Goal: Task Accomplishment & Management: Complete application form

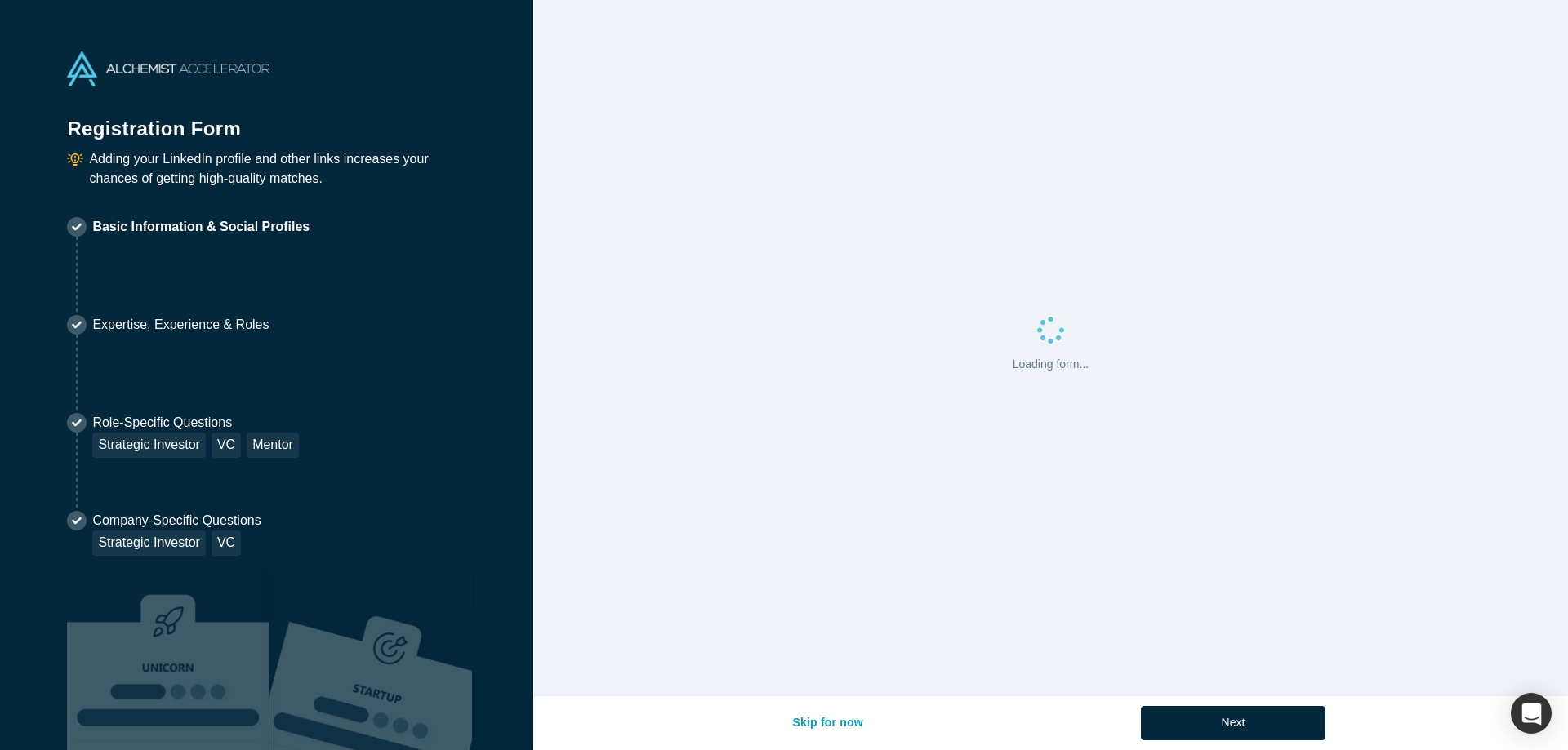
select select "US"
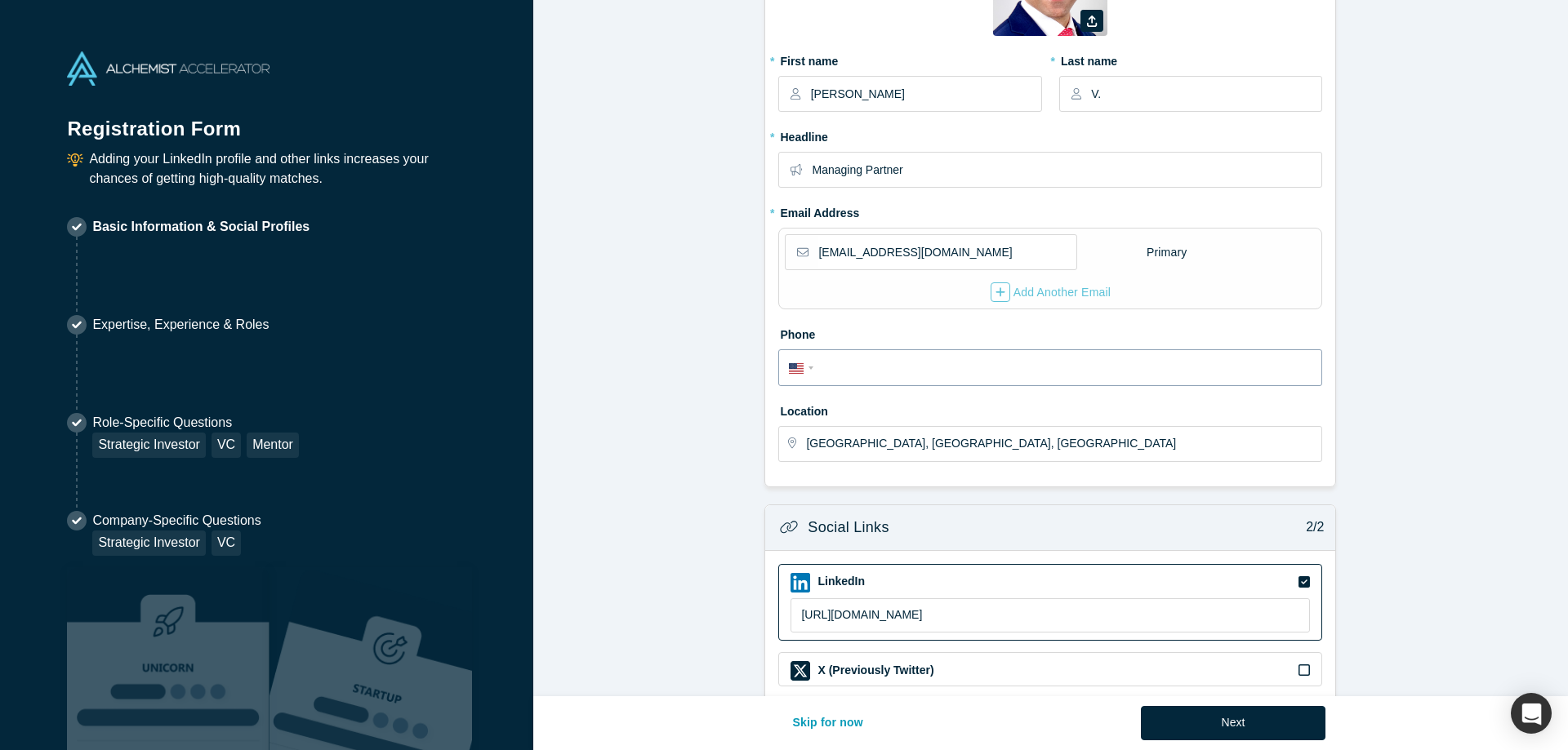
scroll to position [310, 0]
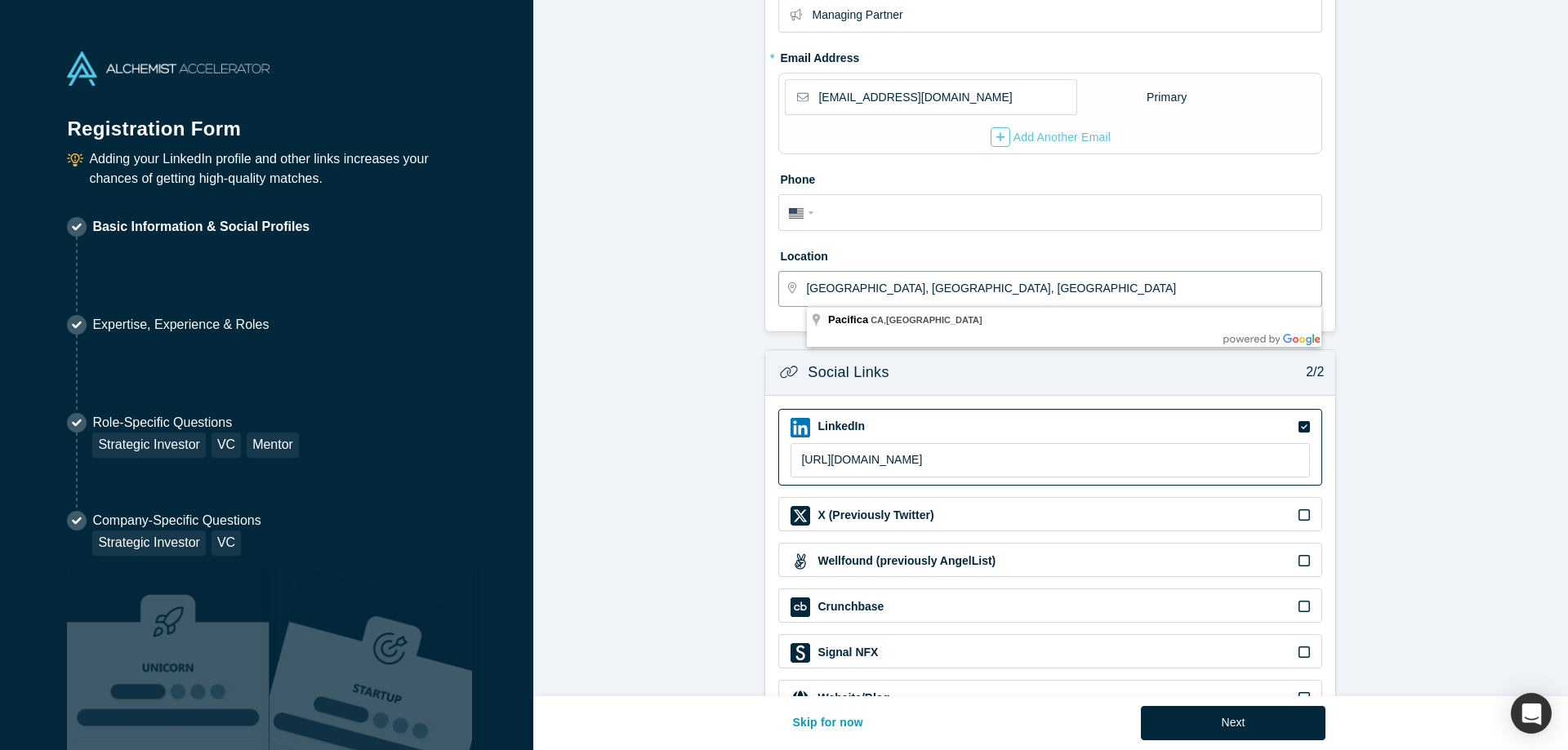
drag, startPoint x: 926, startPoint y: 285, endPoint x: 777, endPoint y: 265, distance: 150.3
click at [806, 272] on input "[GEOGRAPHIC_DATA], [GEOGRAPHIC_DATA], [GEOGRAPHIC_DATA]" at bounding box center [1062, 290] width 514 height 35
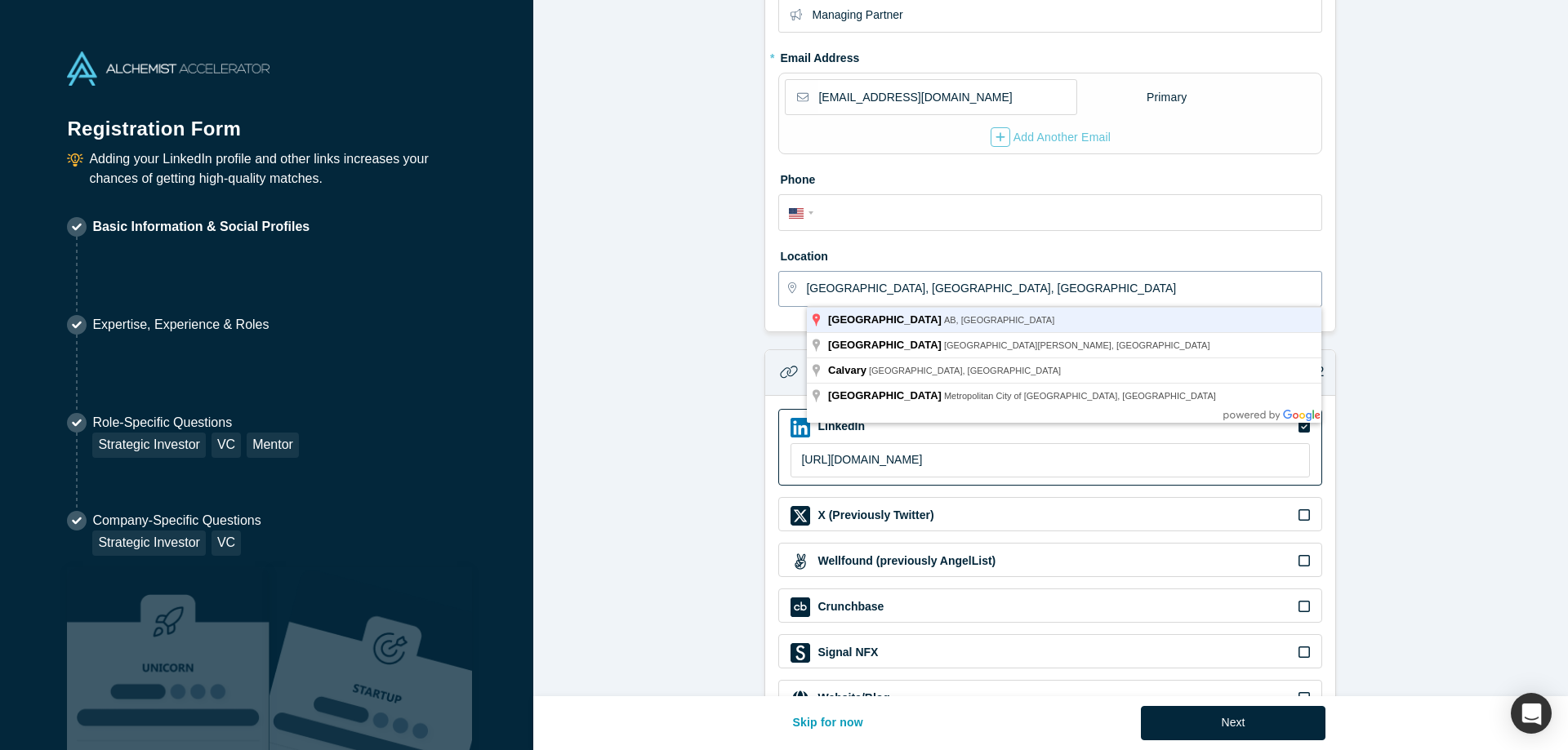
type input "[GEOGRAPHIC_DATA], [GEOGRAPHIC_DATA], [GEOGRAPHIC_DATA]"
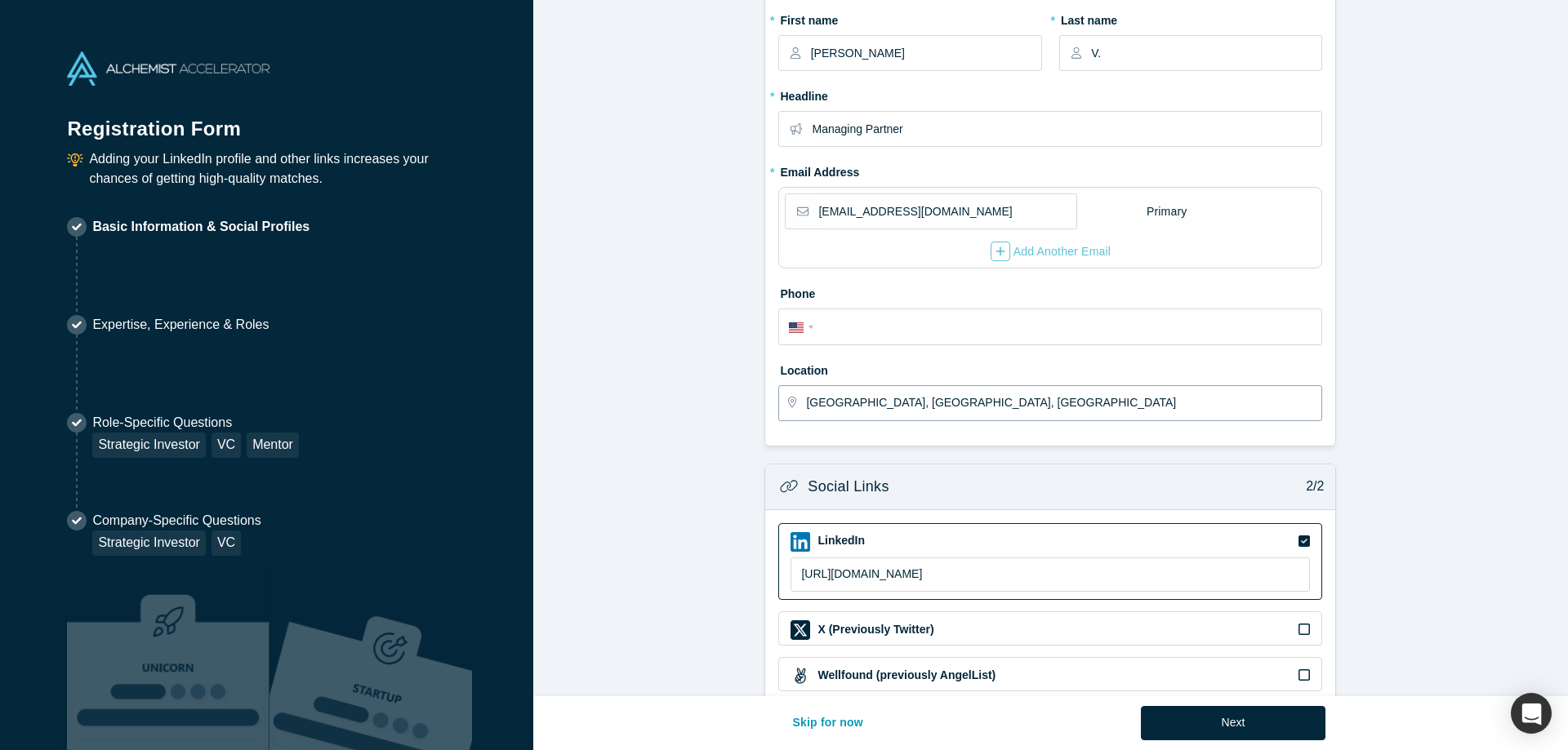
scroll to position [366, 0]
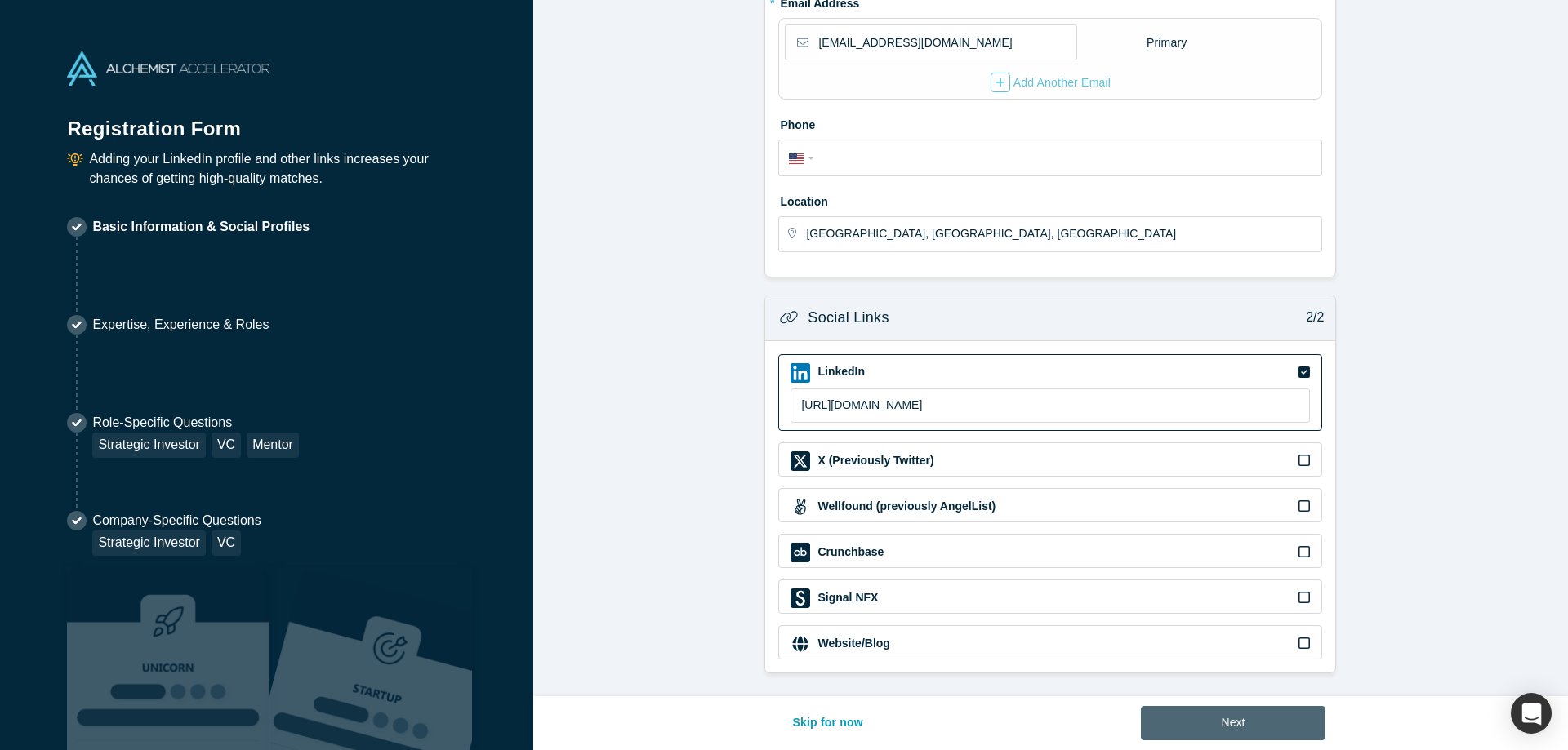
click at [1178, 724] on button "Next" at bounding box center [1234, 724] width 186 height 35
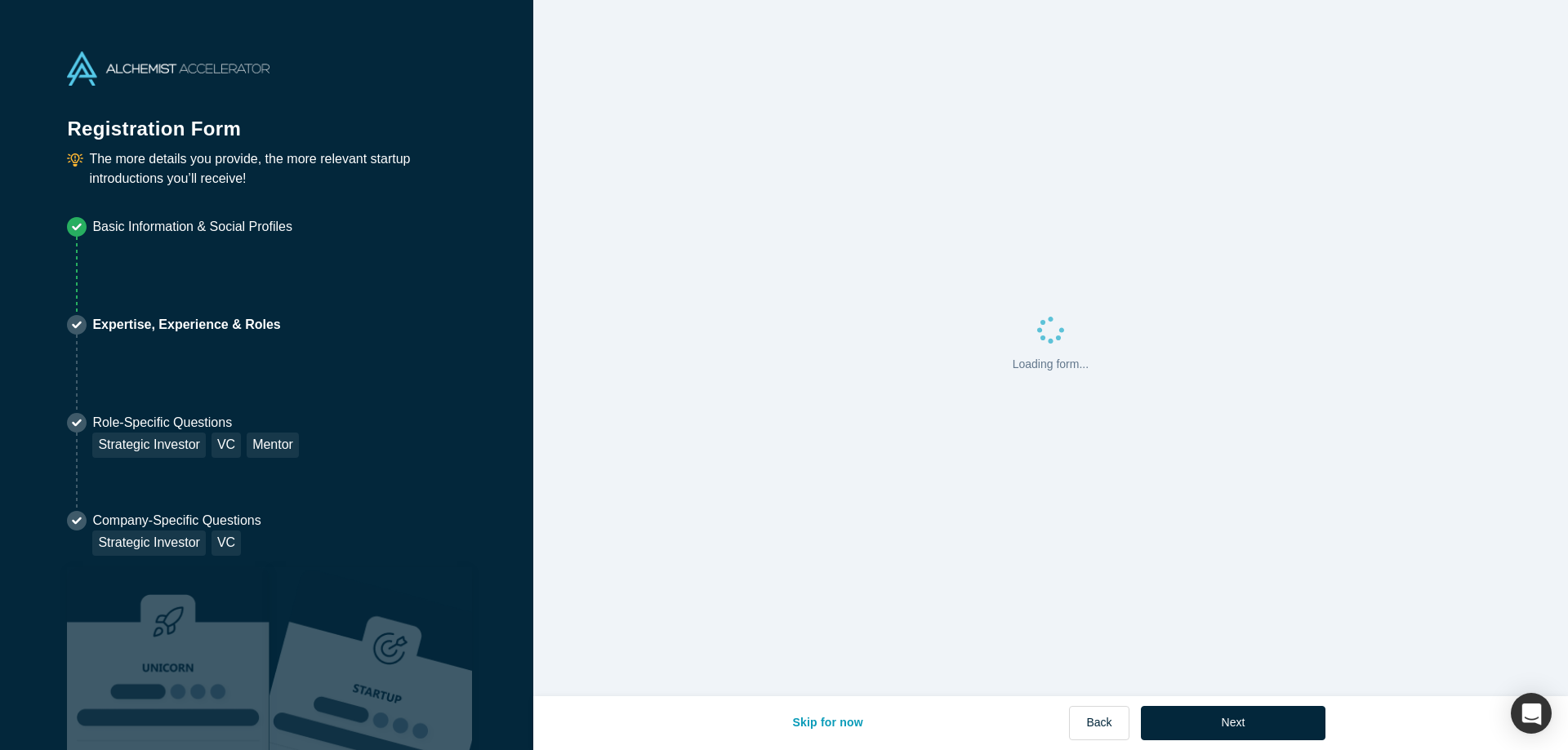
scroll to position [0, 0]
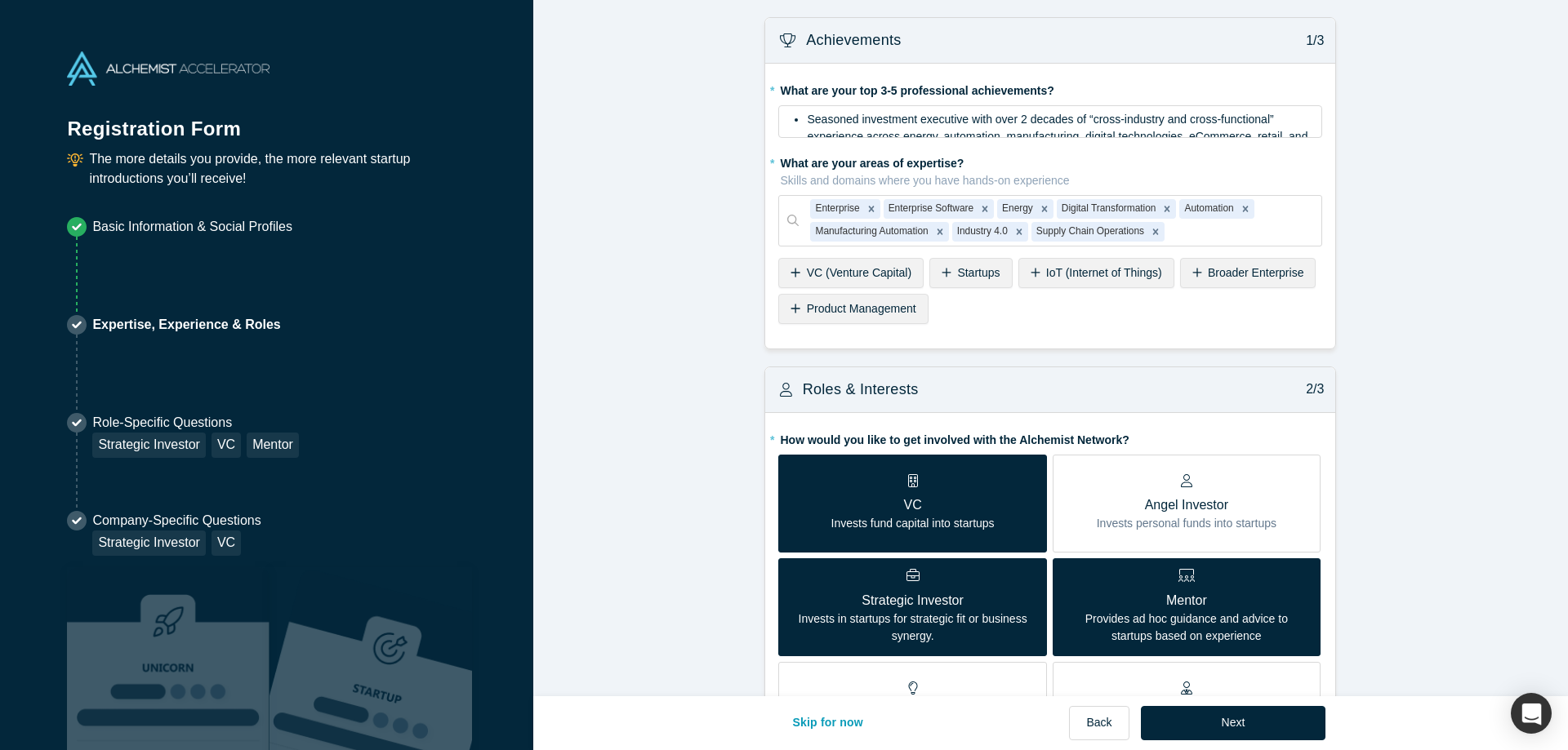
click at [804, 270] on div "VC (Venture Capital)" at bounding box center [851, 273] width 146 height 30
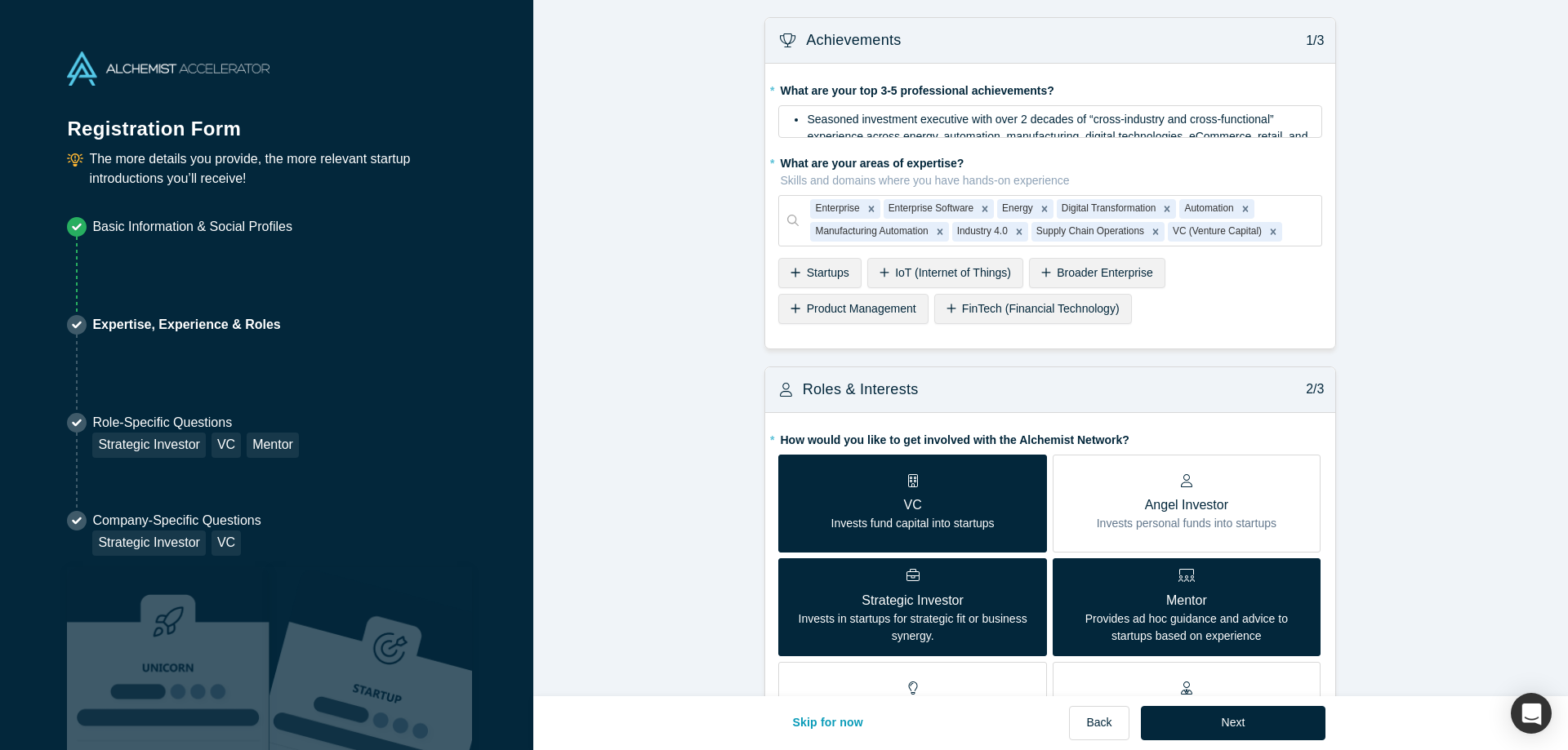
click at [934, 304] on div "FinTech (Financial Technology)" at bounding box center [1033, 309] width 198 height 30
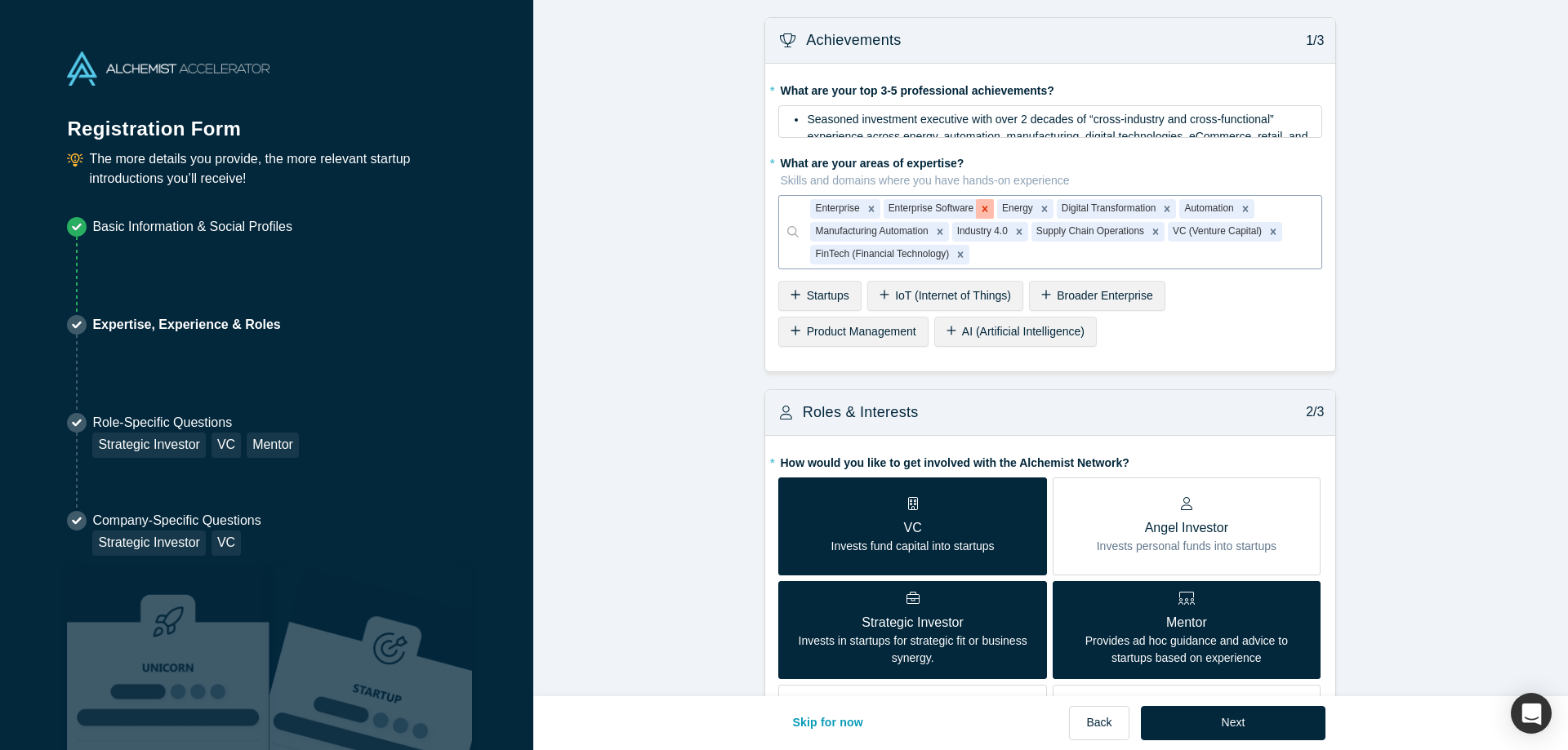
click at [979, 203] on icon "Remove Enterprise Software" at bounding box center [984, 208] width 11 height 11
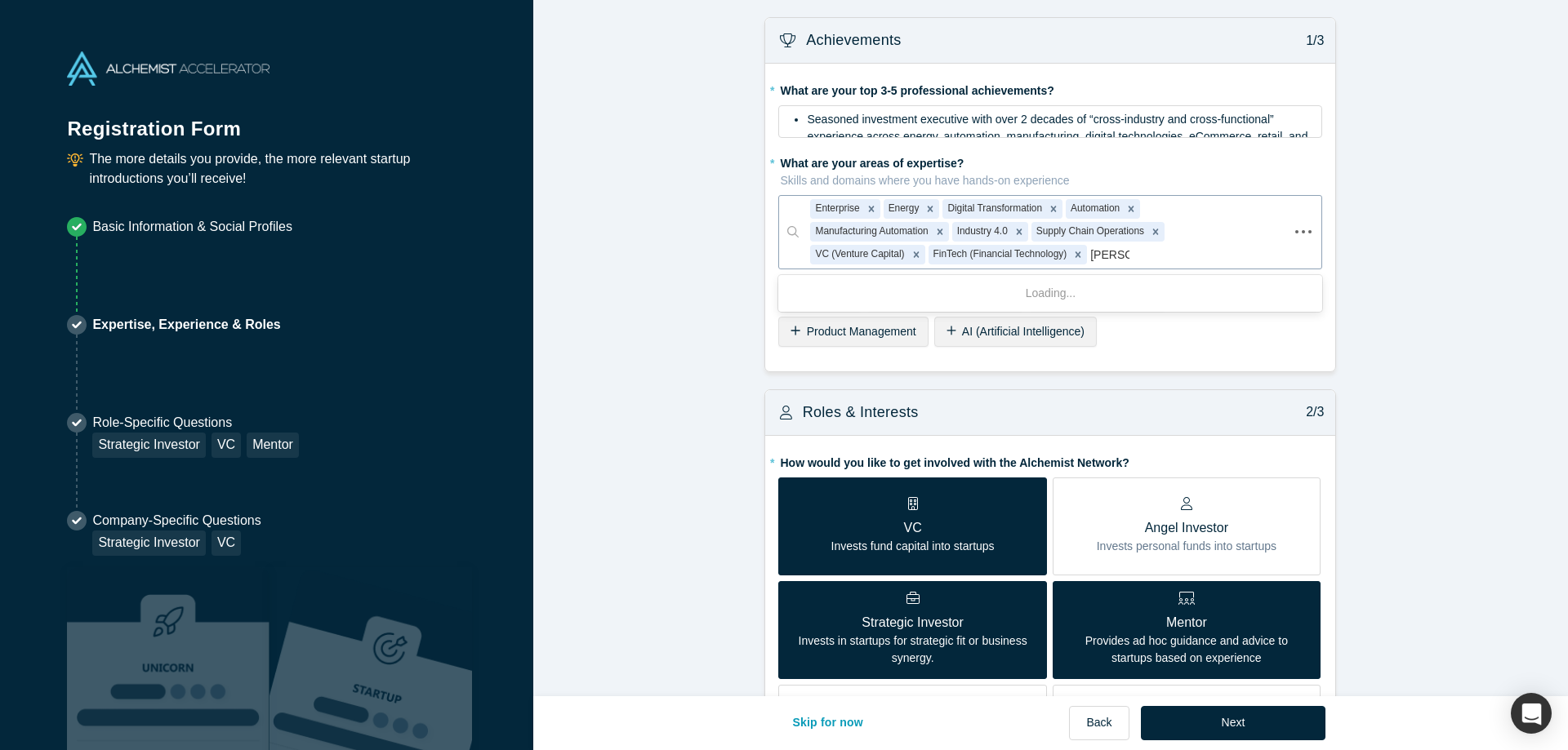
type input "Nuclear"
type input "Deep"
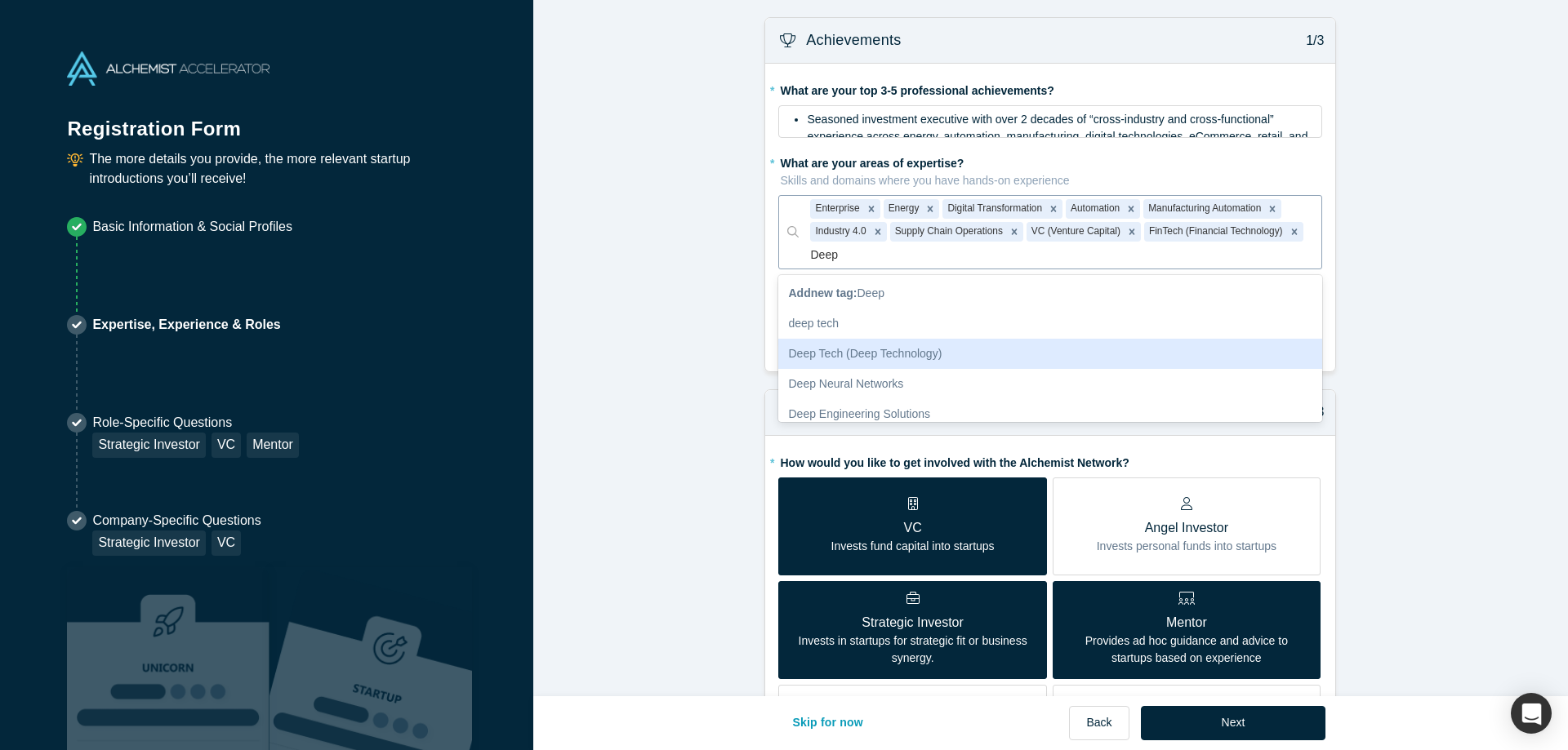
click at [840, 351] on div "Deep Tech (Deep Technology)" at bounding box center [1049, 354] width 544 height 30
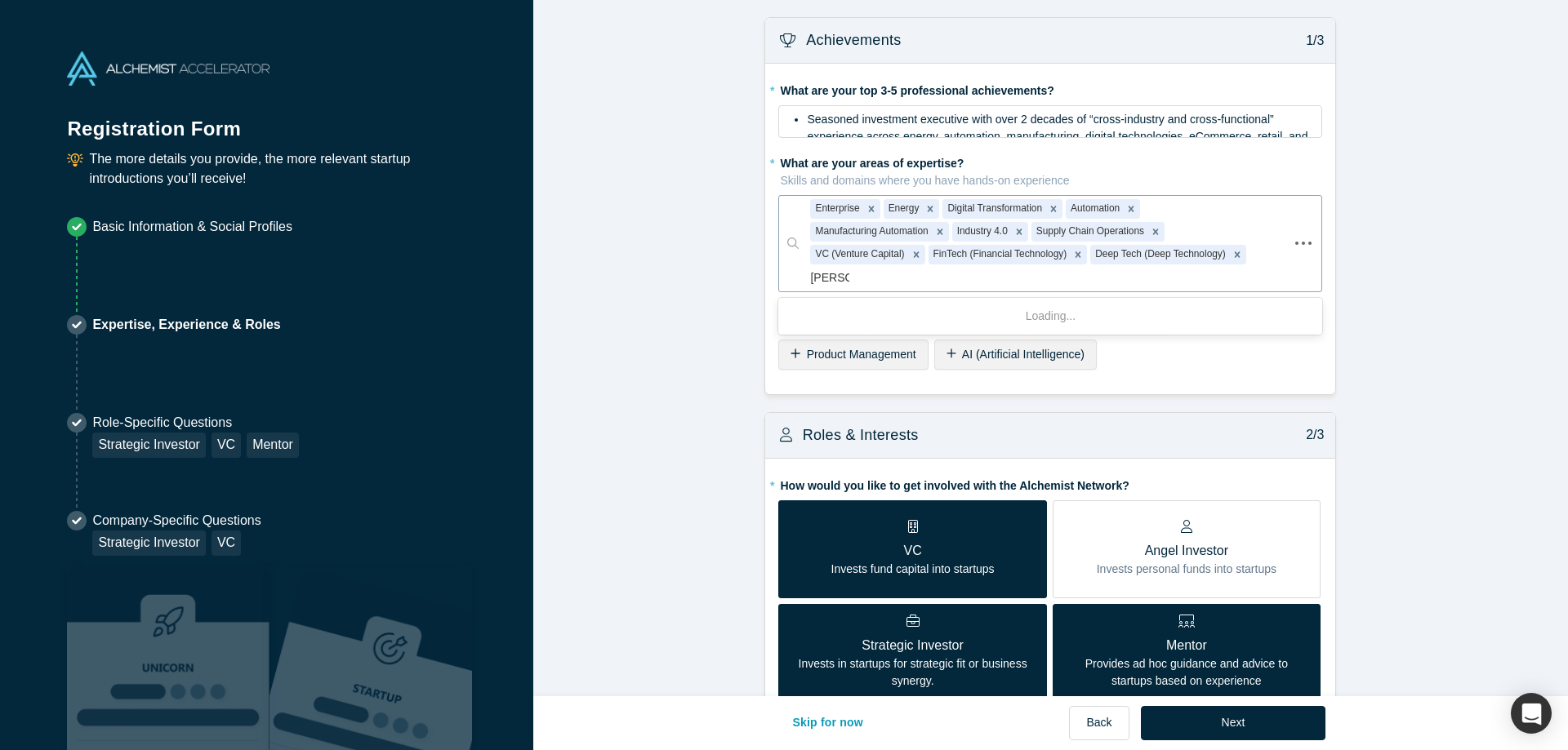
type input "Nuclear"
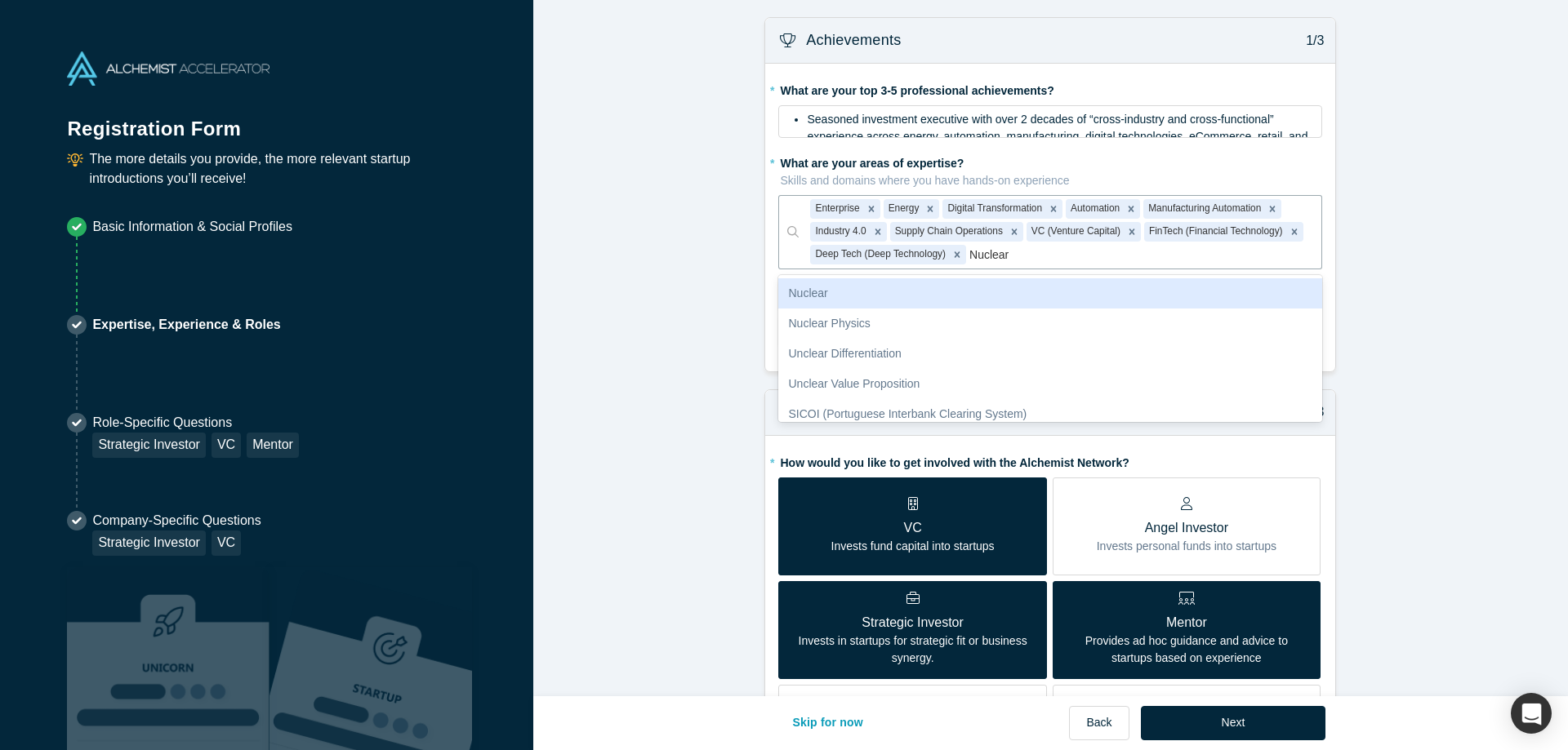
click at [826, 295] on div "Nuclear" at bounding box center [1049, 293] width 544 height 30
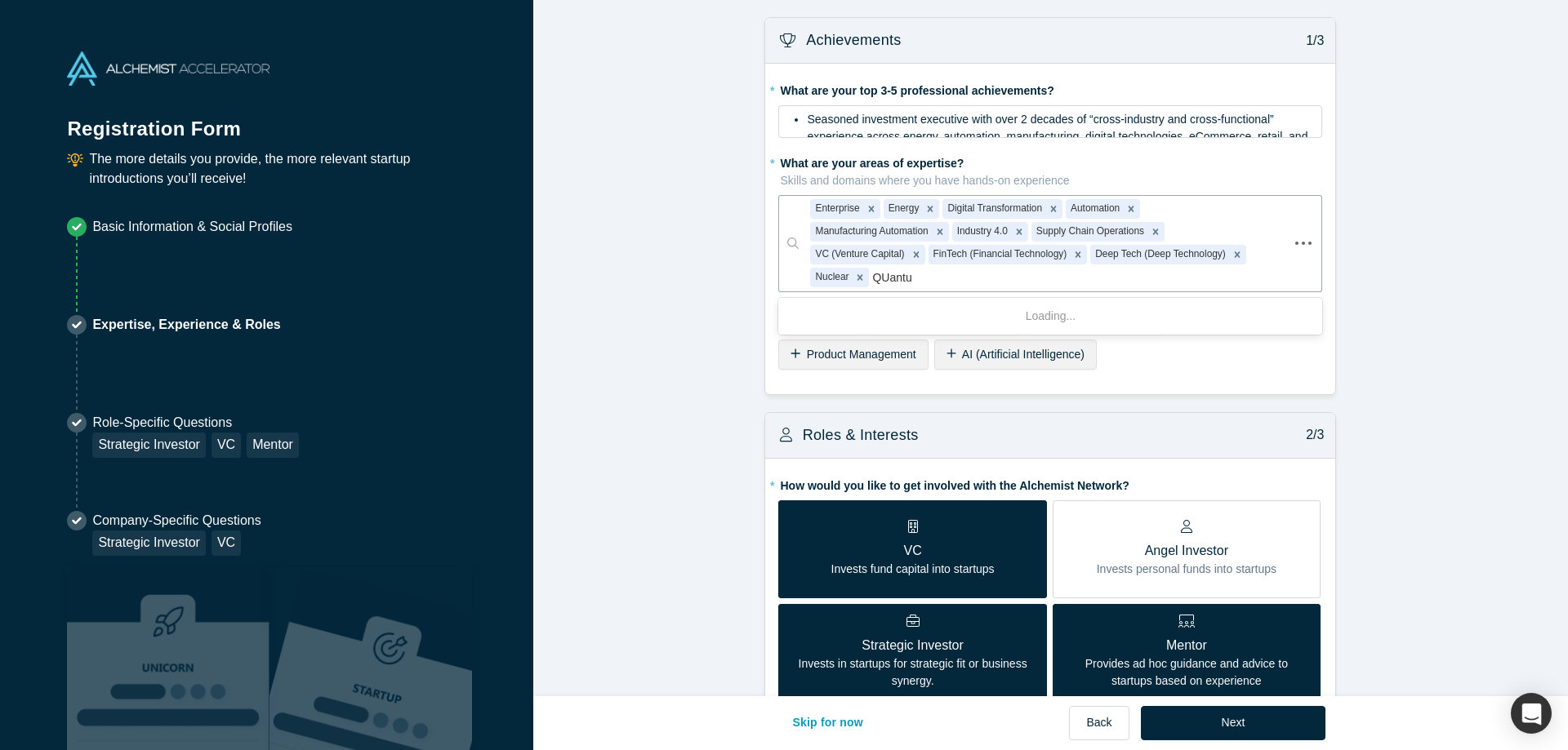
type input "QUantum"
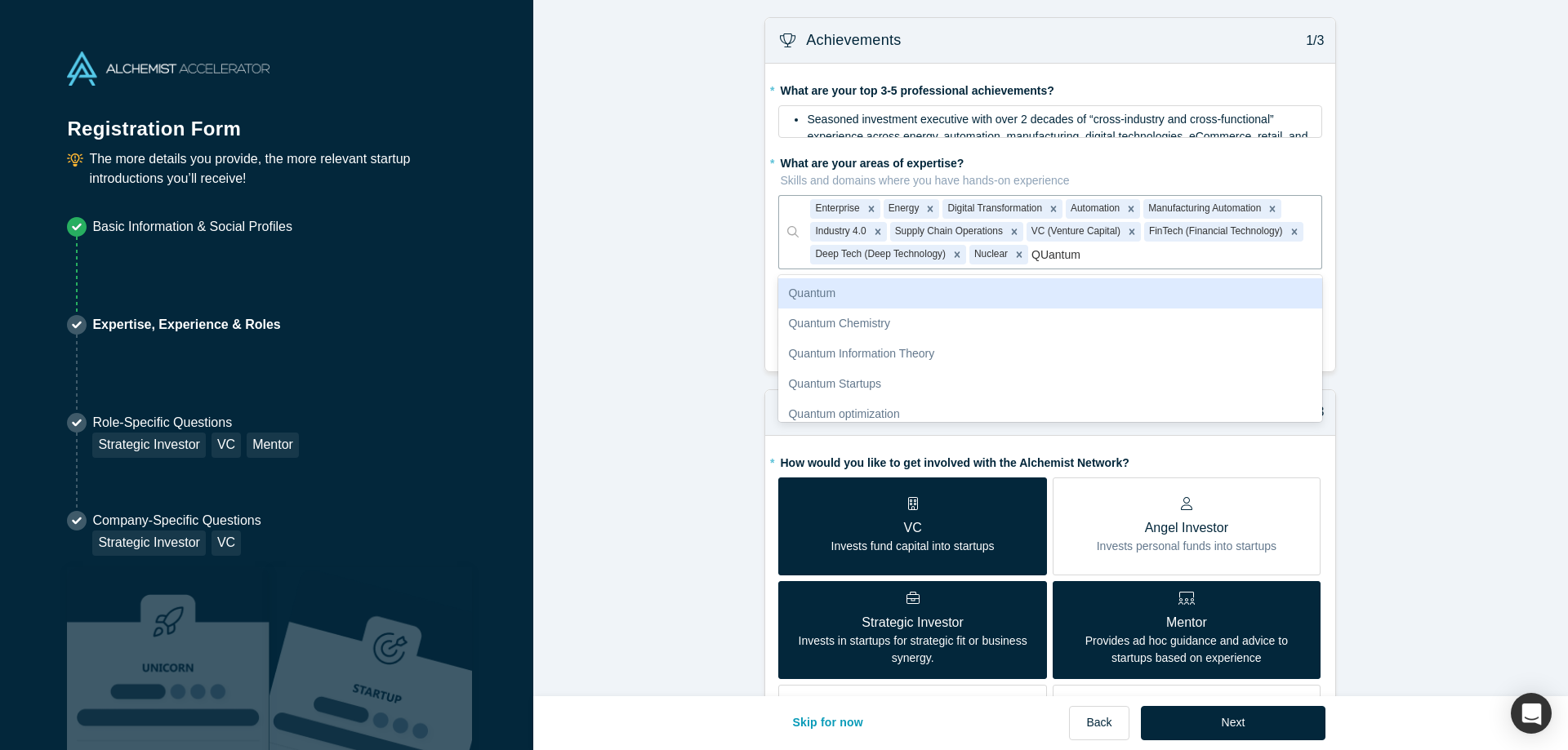
click at [831, 292] on div "Quantum" at bounding box center [1049, 293] width 544 height 30
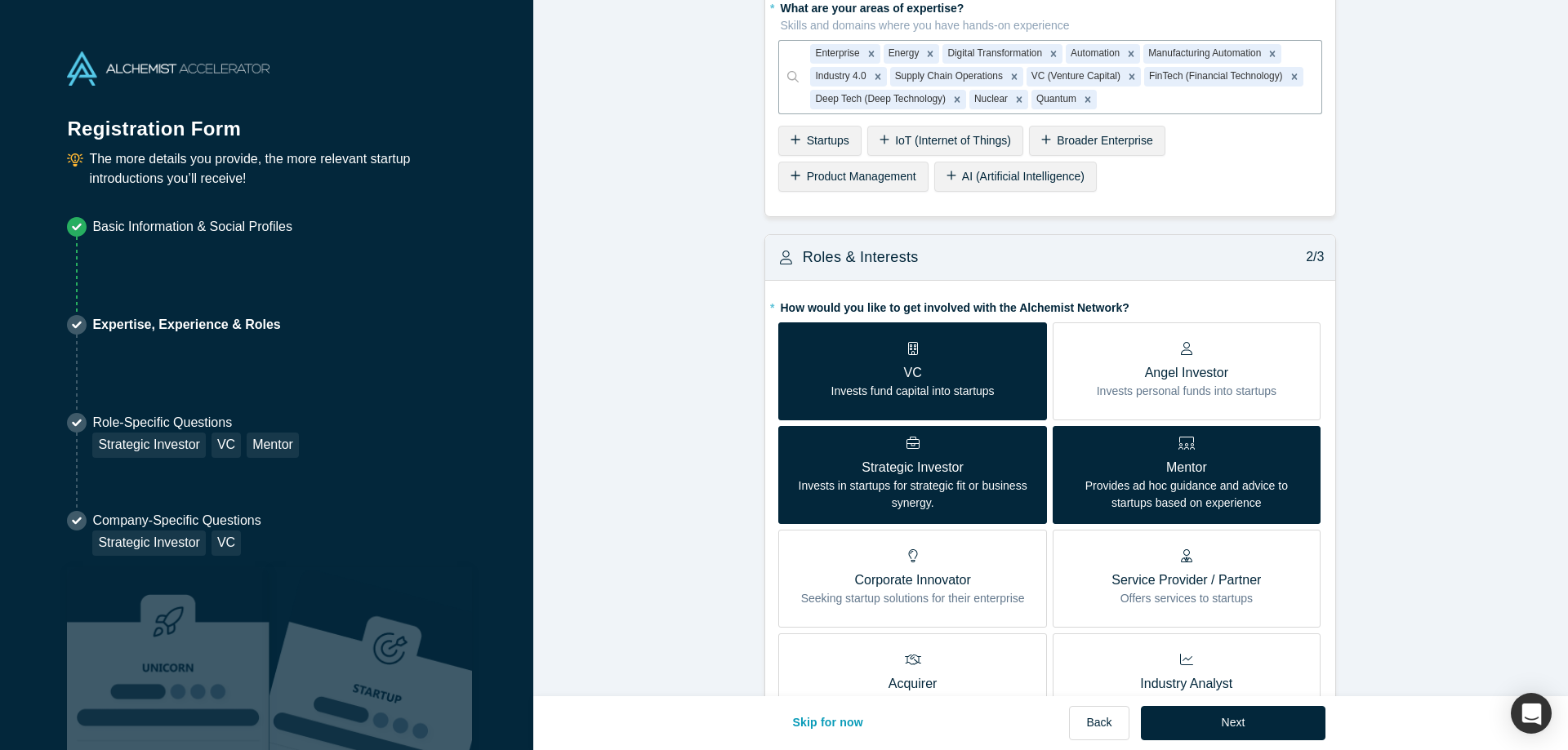
scroll to position [310, 0]
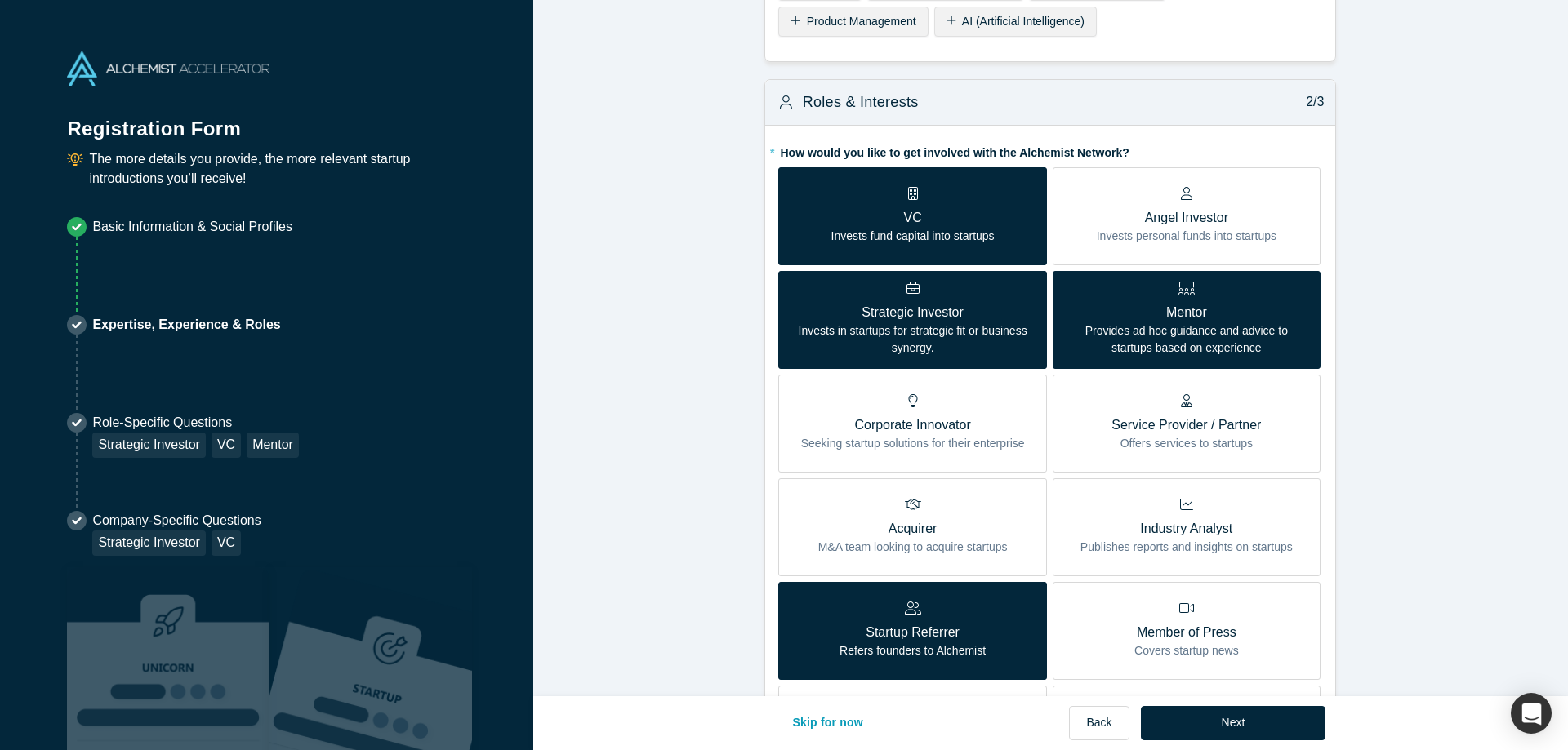
click at [911, 325] on p "Invests in startups for strategic fit or business synergy." at bounding box center [912, 340] width 244 height 35
click at [0, 0] on input "Strategic Investor Invests in startups for strategic fit or business synergy." at bounding box center [0, 0] width 0 height 0
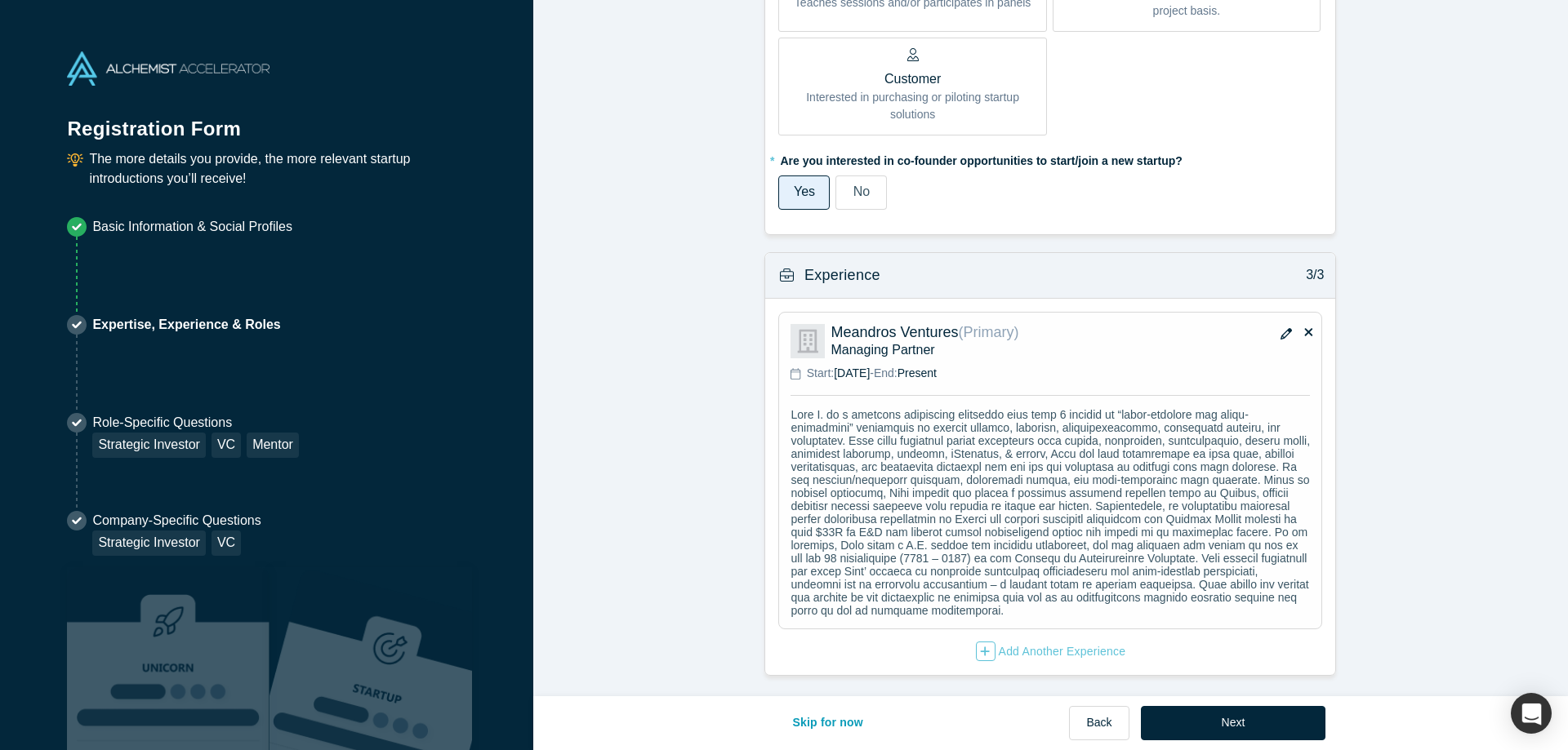
scroll to position [1086, 0]
click at [1283, 326] on icon "button" at bounding box center [1286, 331] width 11 height 11
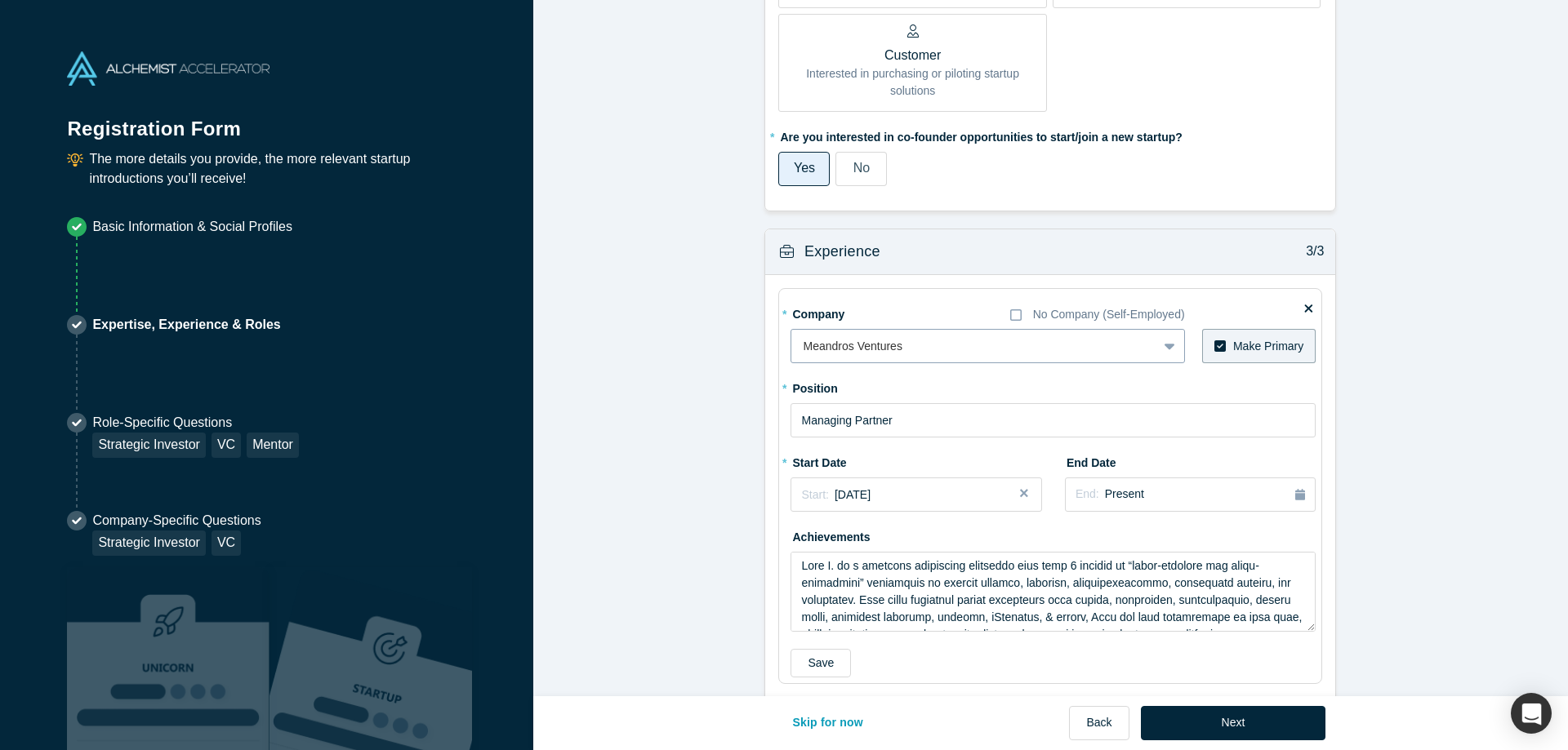
click at [918, 344] on div at bounding box center [974, 347] width 343 height 21
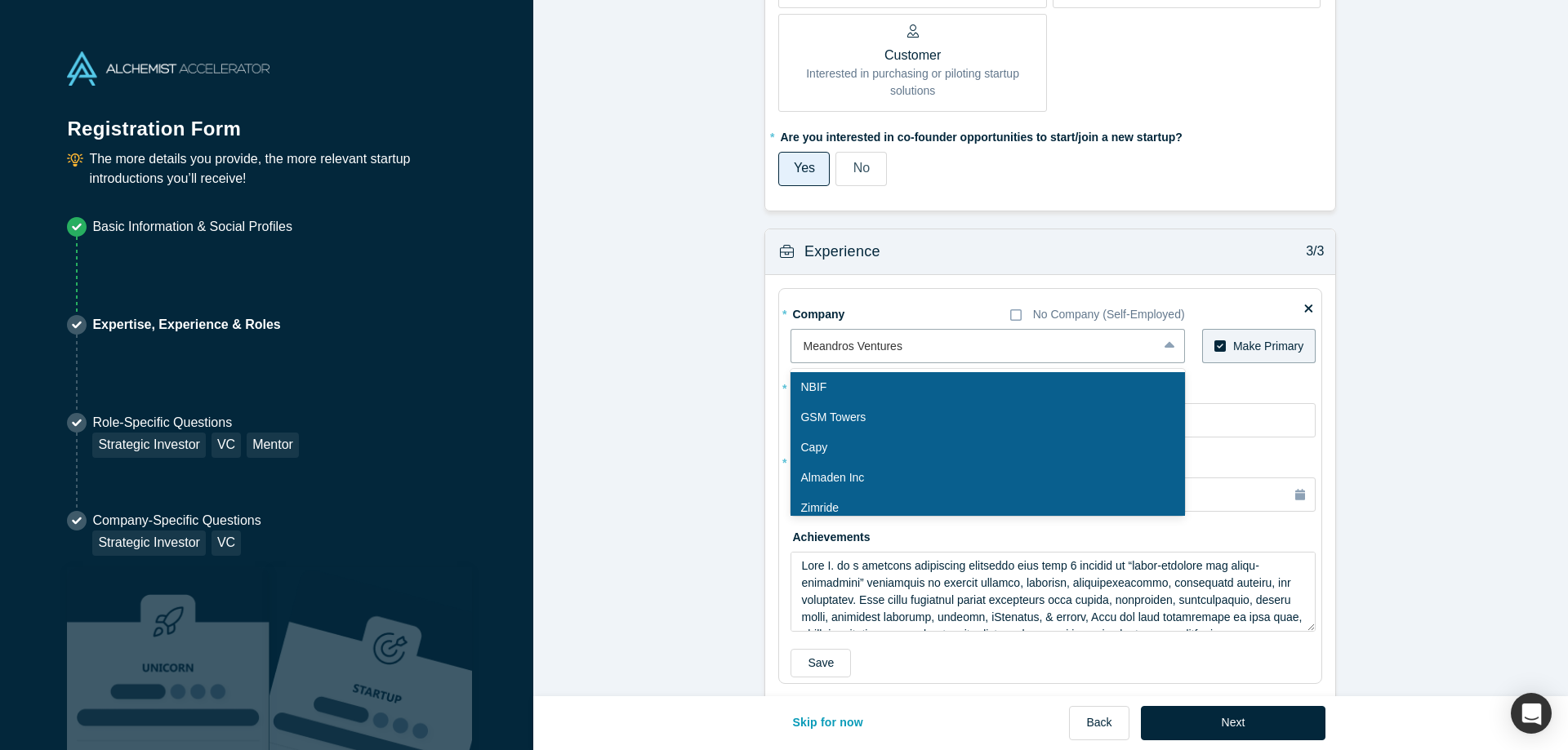
click at [1334, 361] on div "* Company No Company (Self-Employed) 10 results available. Use Up and Down to c…" at bounding box center [1049, 509] width 570 height 468
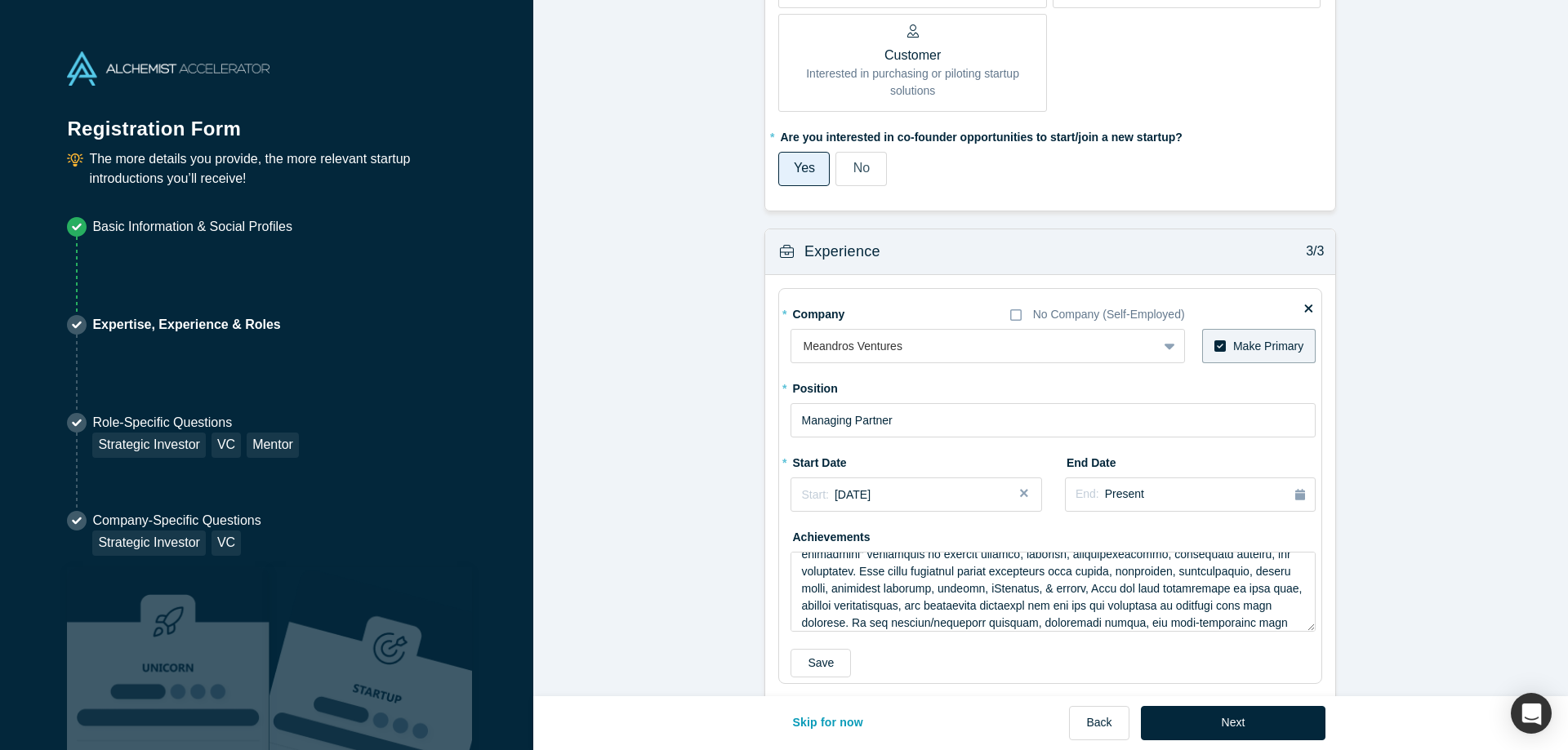
scroll to position [0, 0]
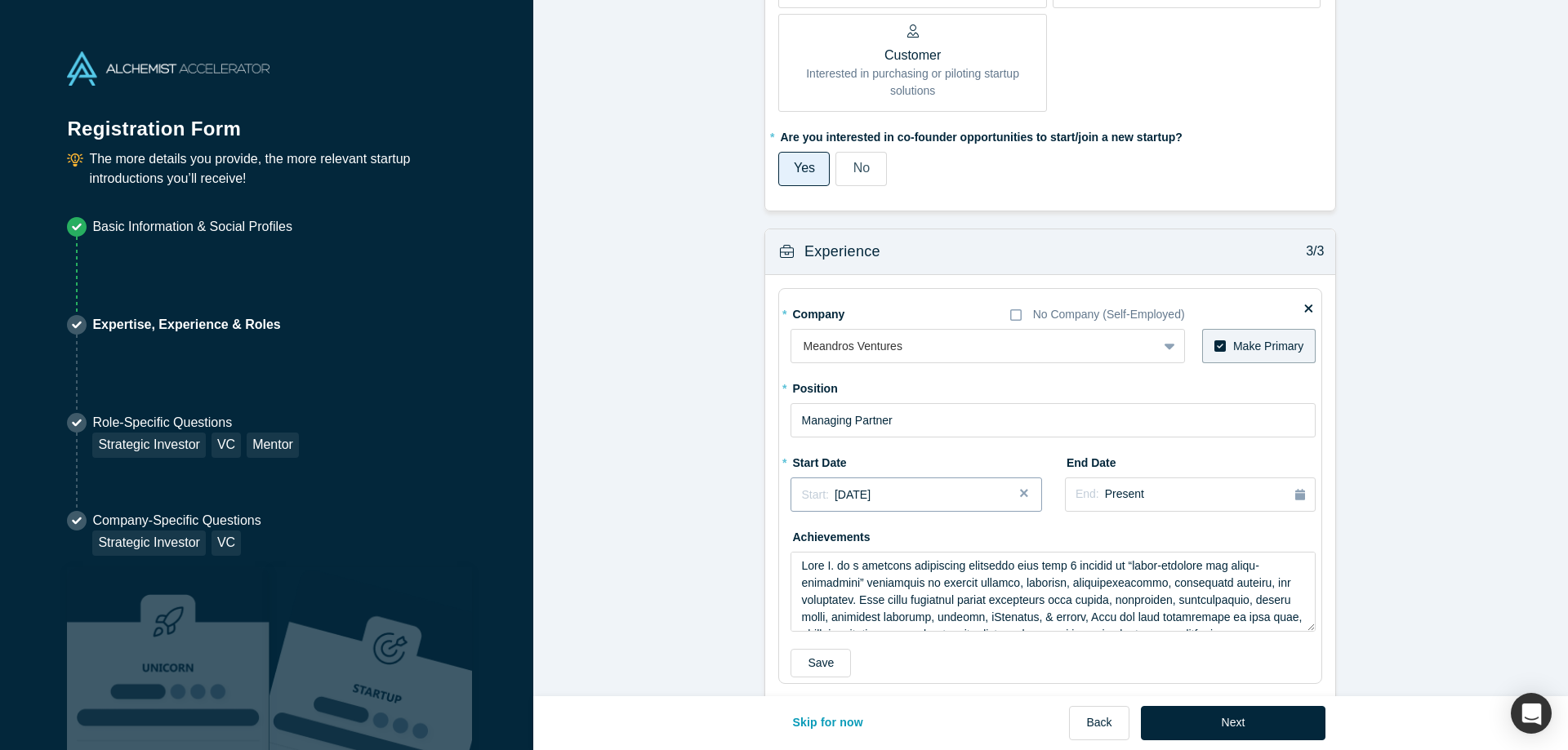
click at [870, 492] on span "[DATE]" at bounding box center [852, 494] width 36 height 13
click at [1181, 534] on div "Achievements" at bounding box center [1053, 577] width 525 height 108
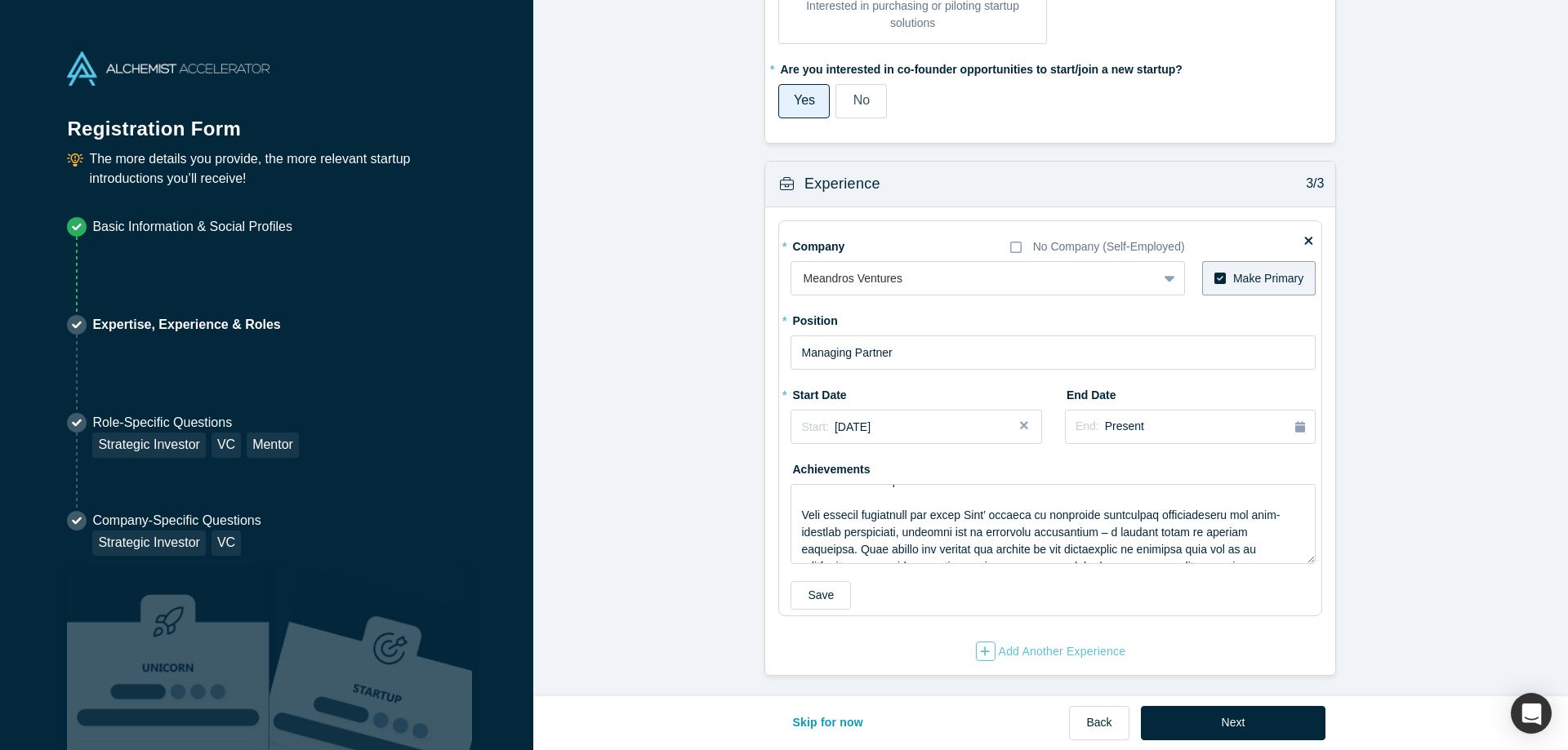
scroll to position [1156, 0]
click at [1225, 714] on button "Next" at bounding box center [1234, 724] width 186 height 35
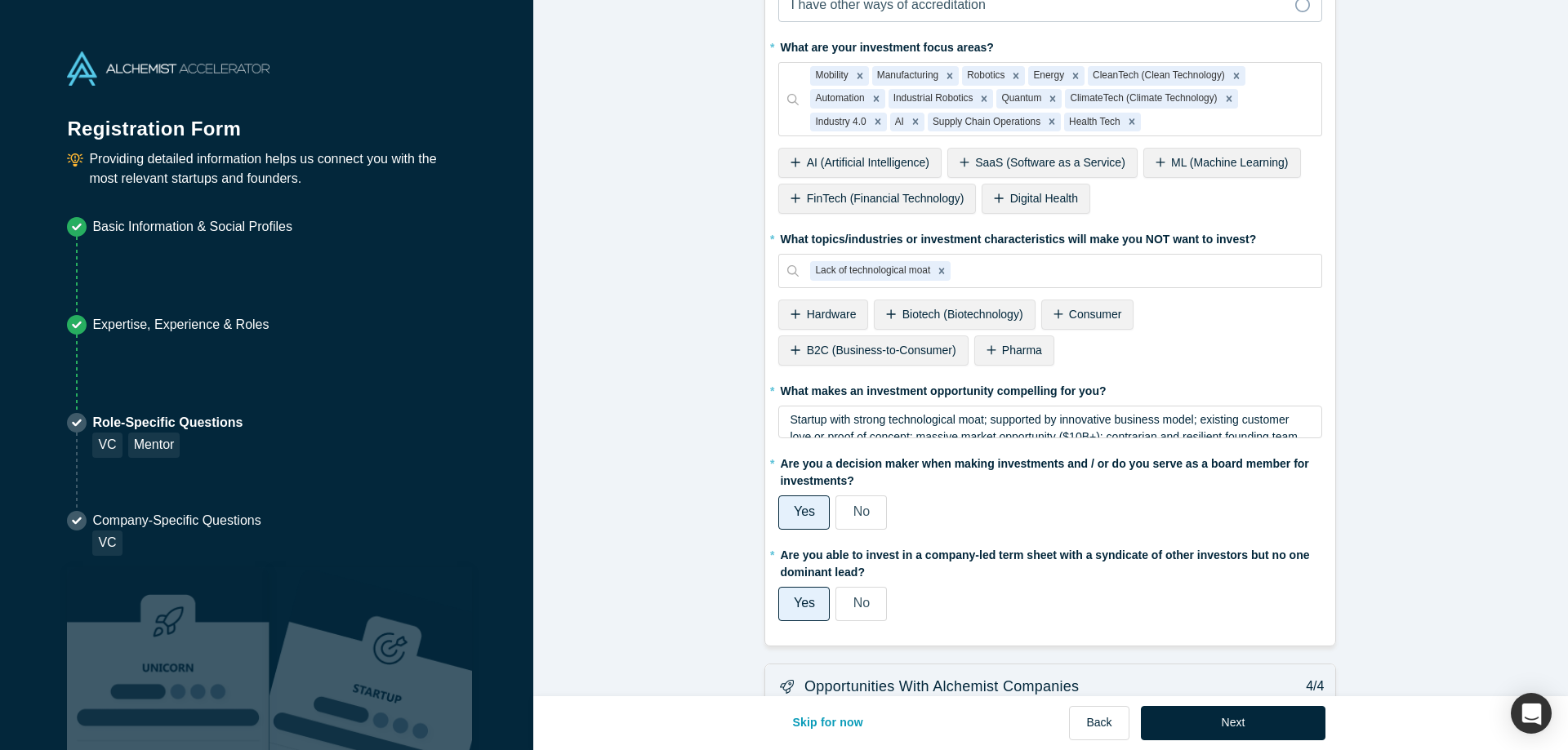
scroll to position [0, 0]
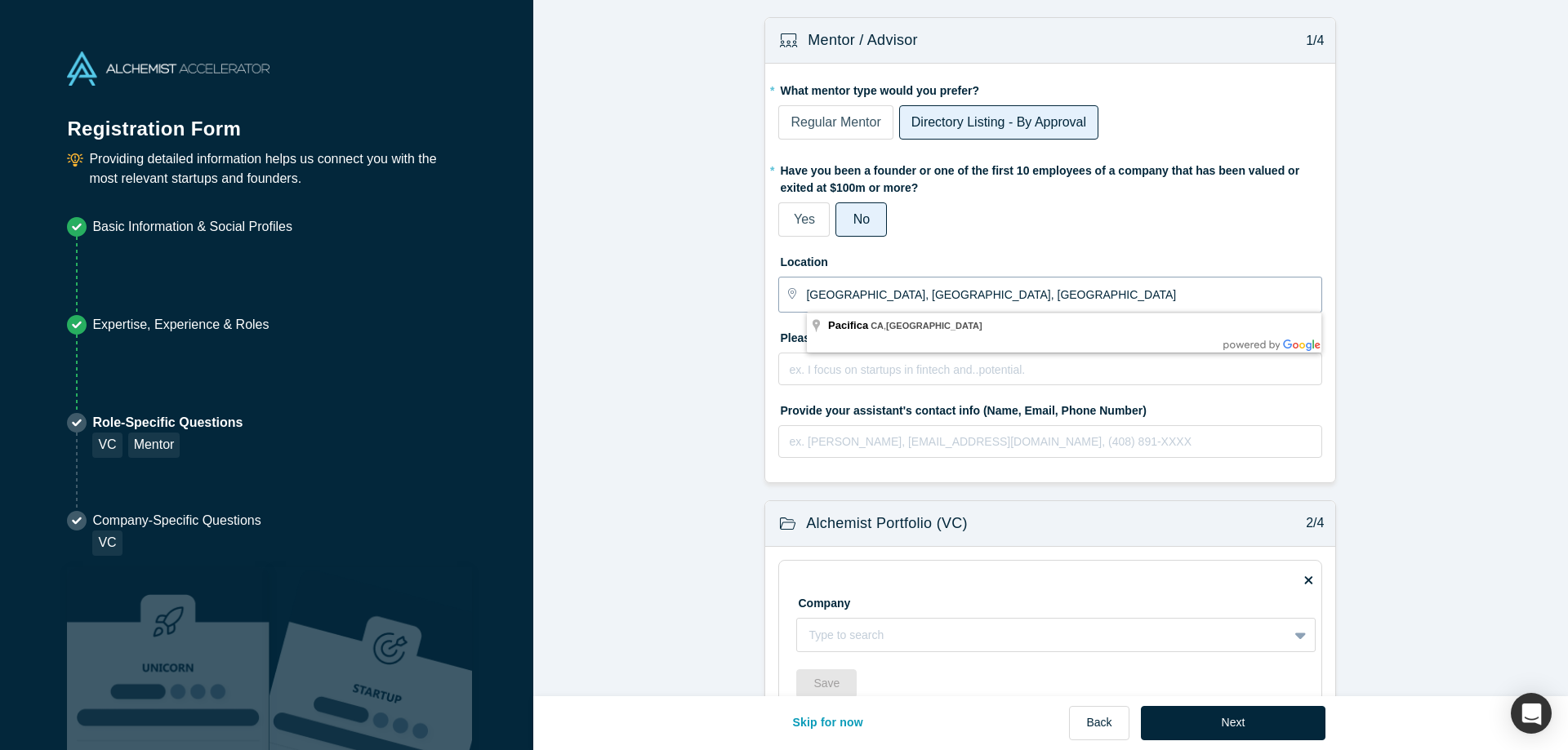
drag, startPoint x: 917, startPoint y: 298, endPoint x: 787, endPoint y: 293, distance: 130.1
click at [806, 293] on input "[GEOGRAPHIC_DATA], [GEOGRAPHIC_DATA], [GEOGRAPHIC_DATA]" at bounding box center [1062, 295] width 514 height 35
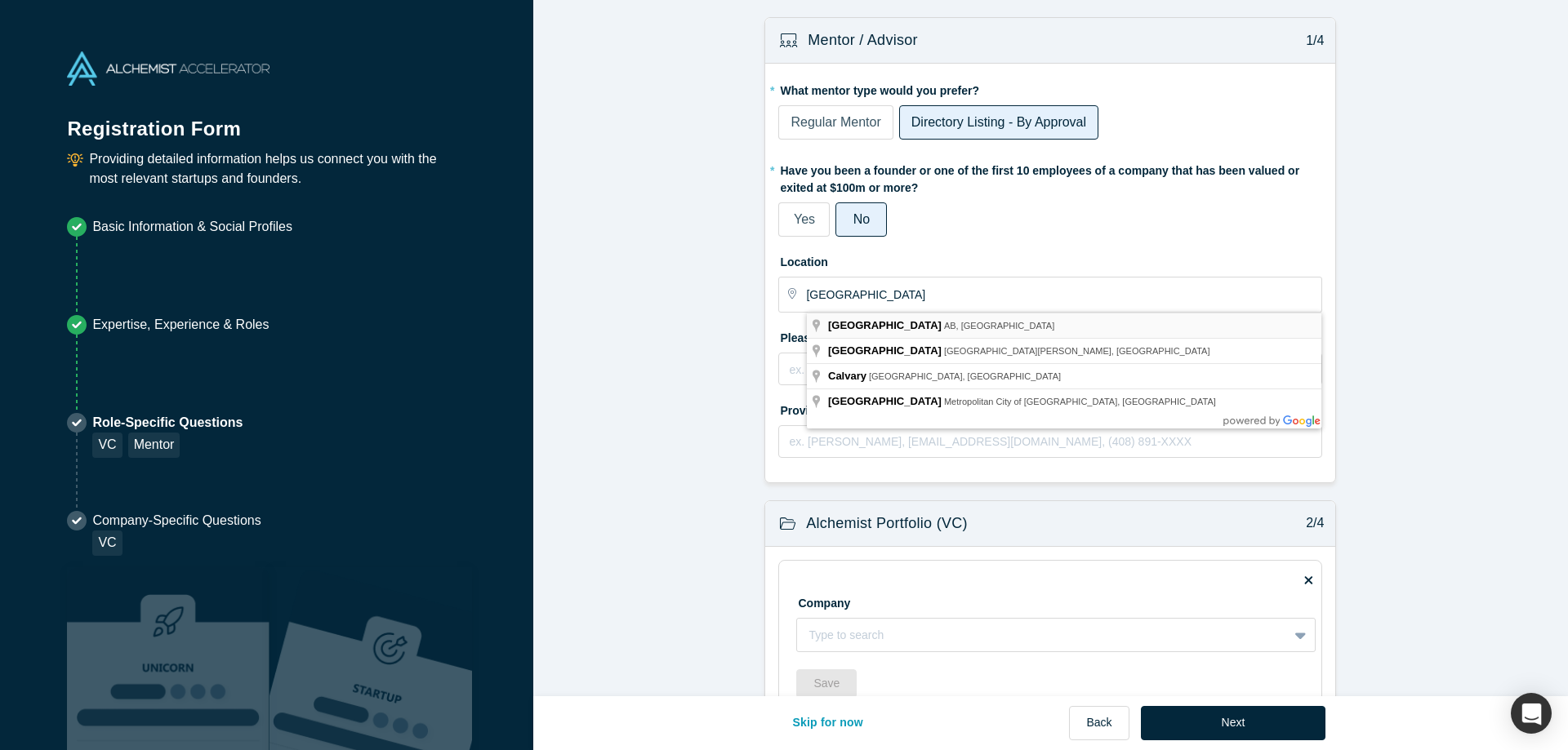
type input "[GEOGRAPHIC_DATA], [GEOGRAPHIC_DATA], [GEOGRAPHIC_DATA]"
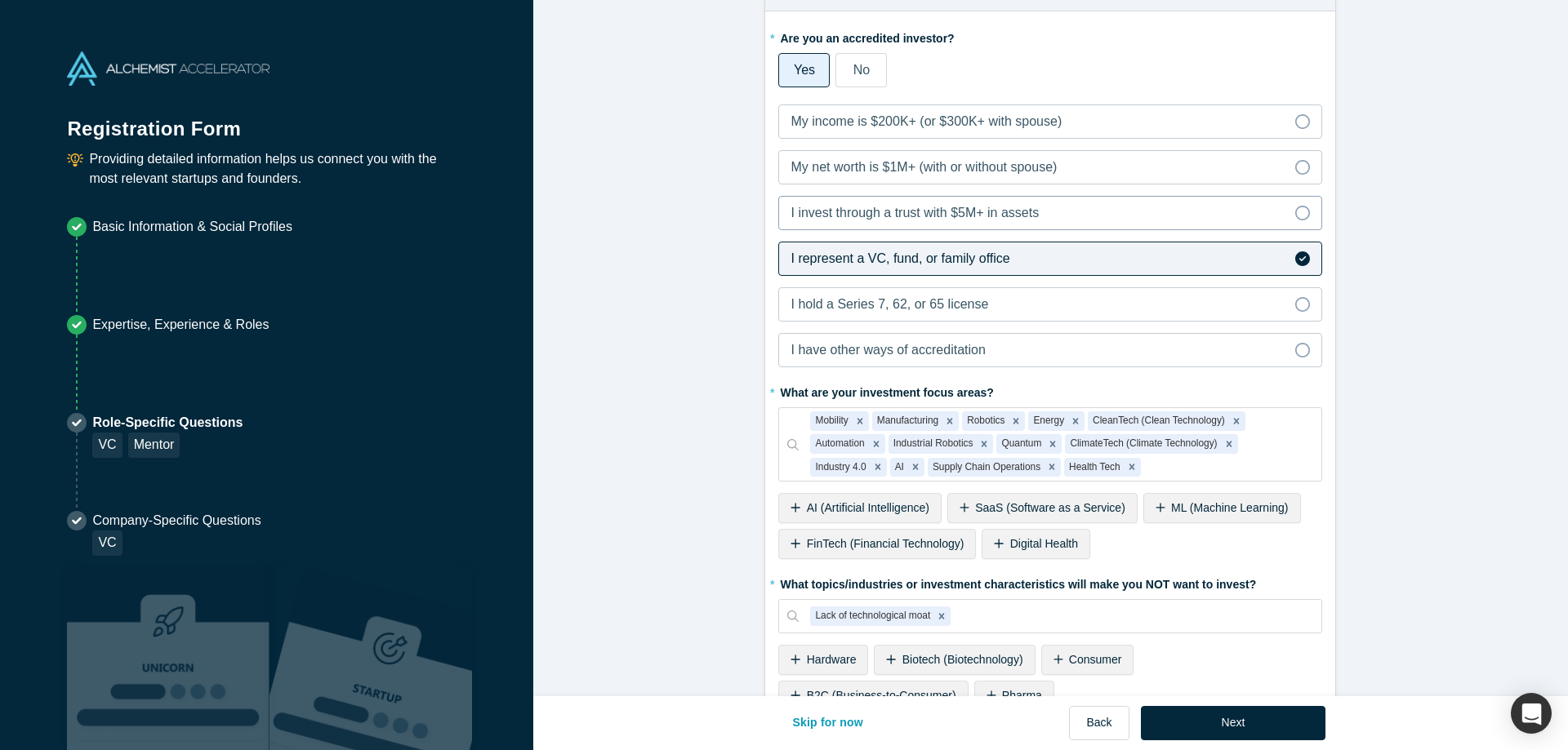
scroll to position [931, 0]
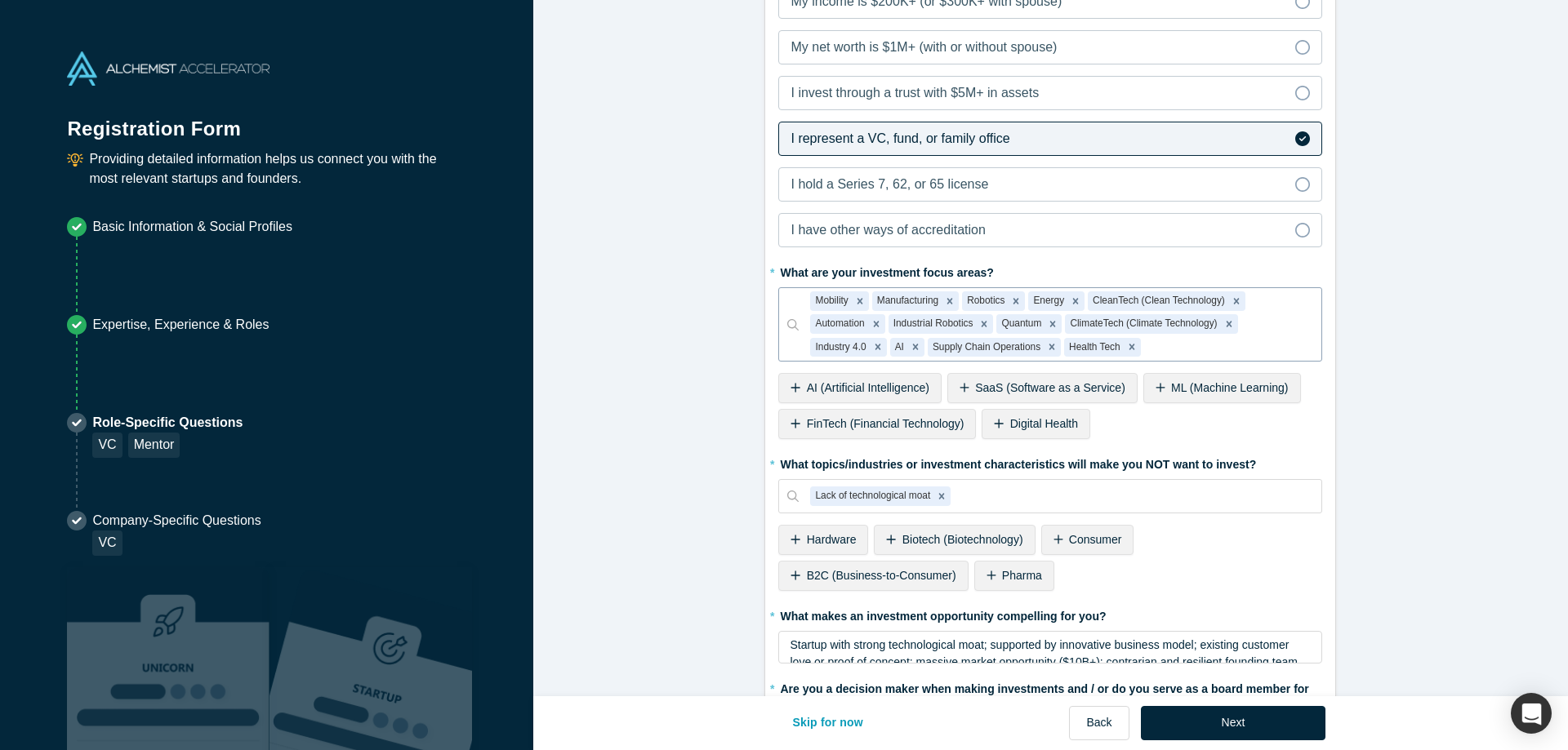
click at [1199, 347] on div at bounding box center [1227, 348] width 167 height 21
type input "Deep Tech"
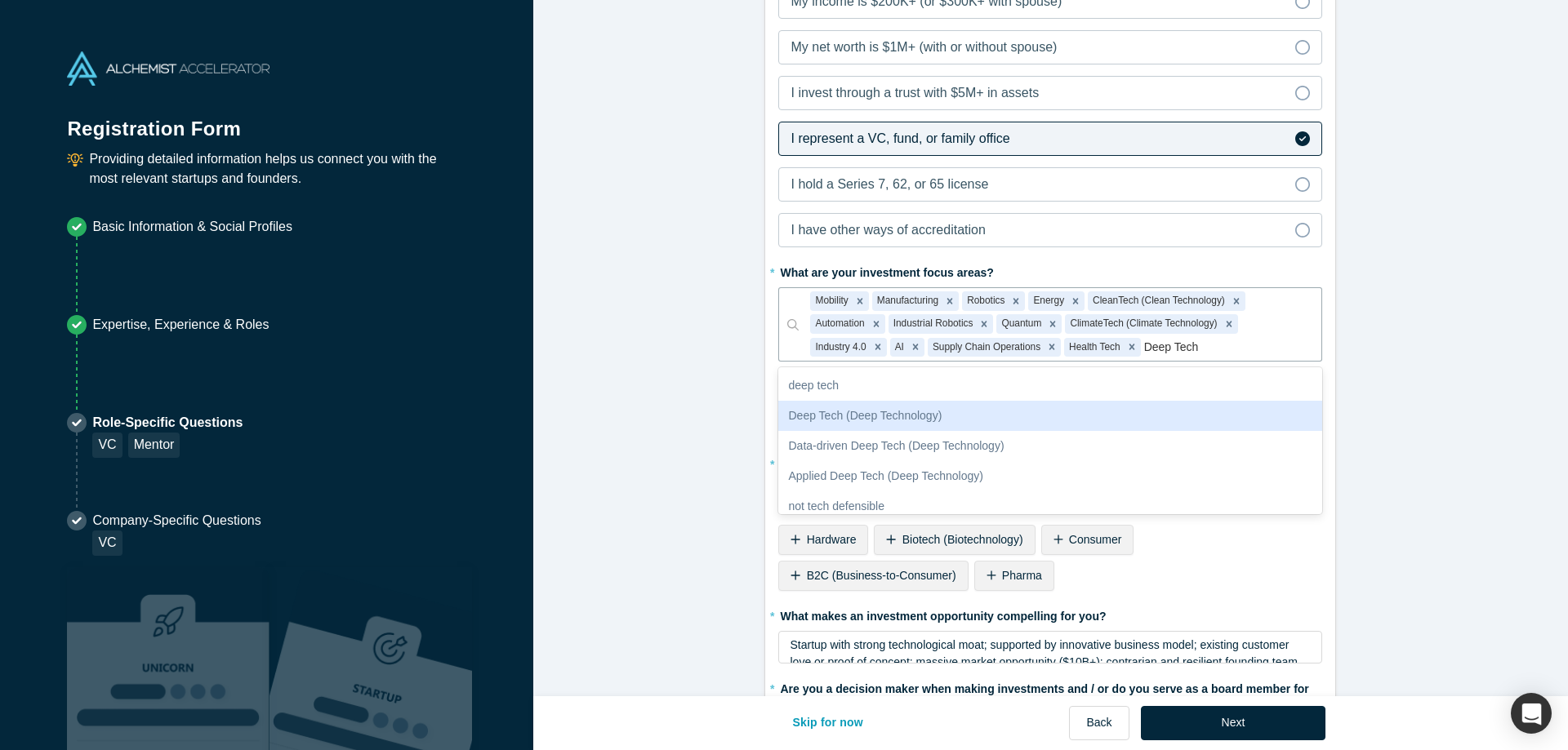
click at [843, 421] on div "Deep Tech (Deep Technology)" at bounding box center [1049, 415] width 544 height 30
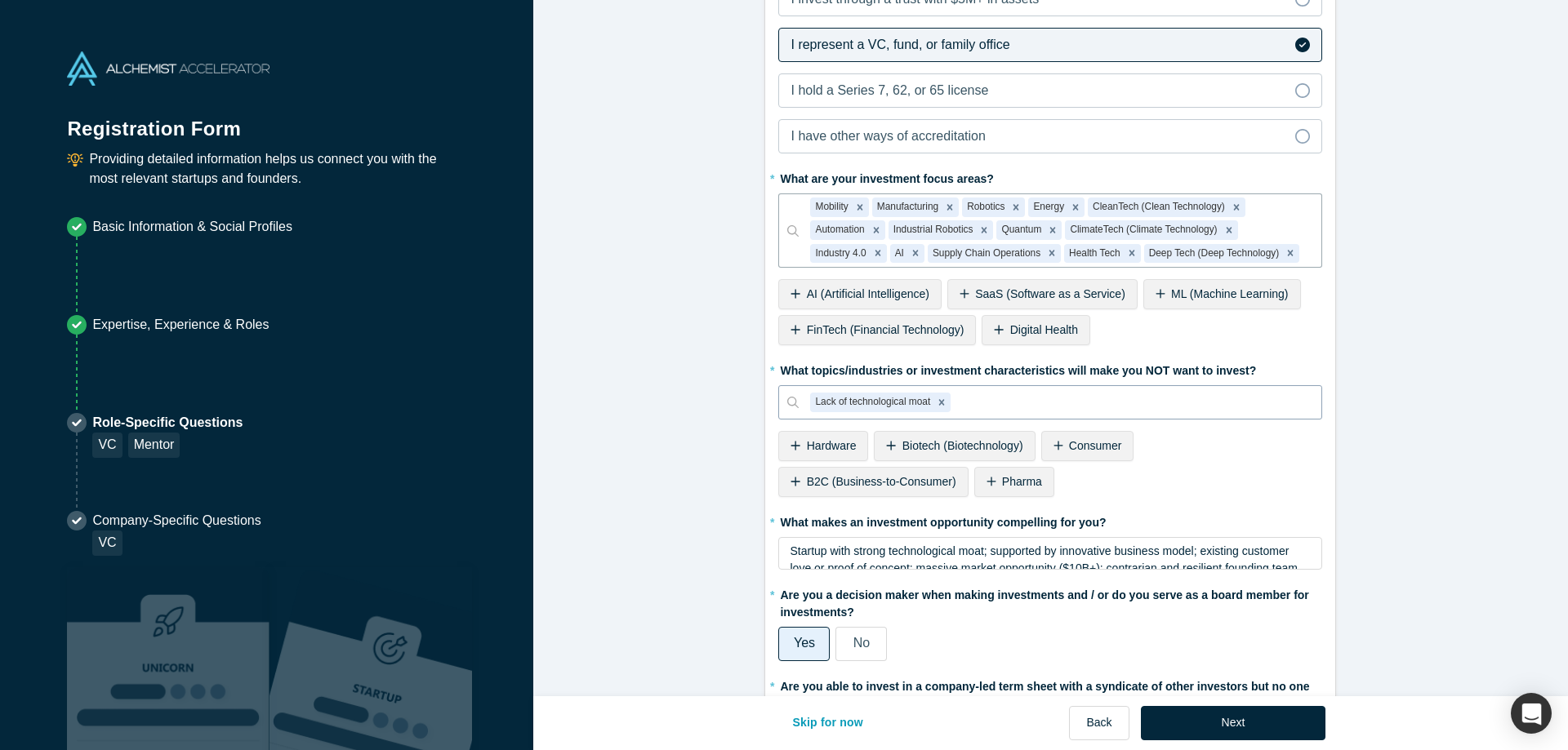
scroll to position [1086, 0]
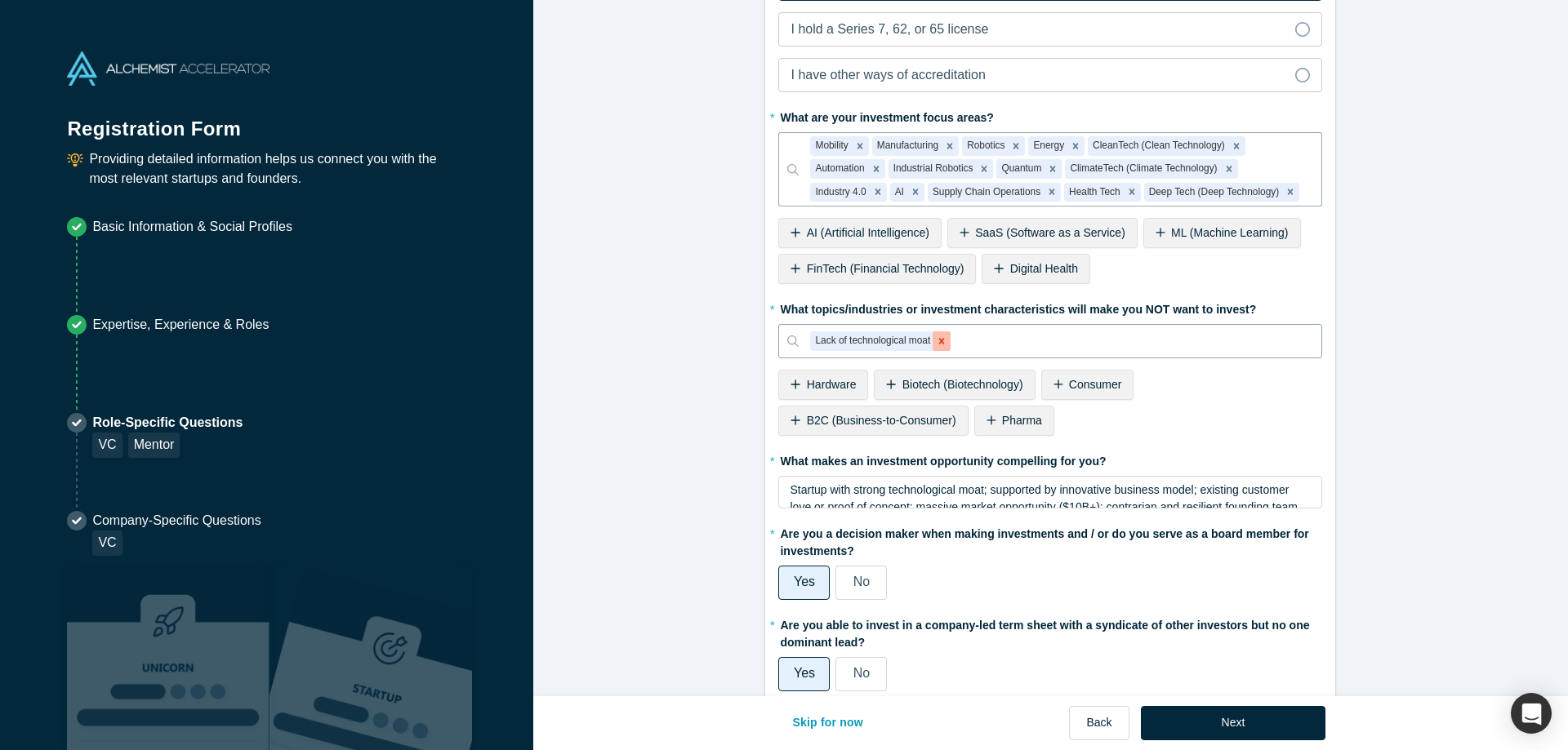
click at [944, 340] on icon "Remove Lack of technological moat" at bounding box center [942, 341] width 6 height 6
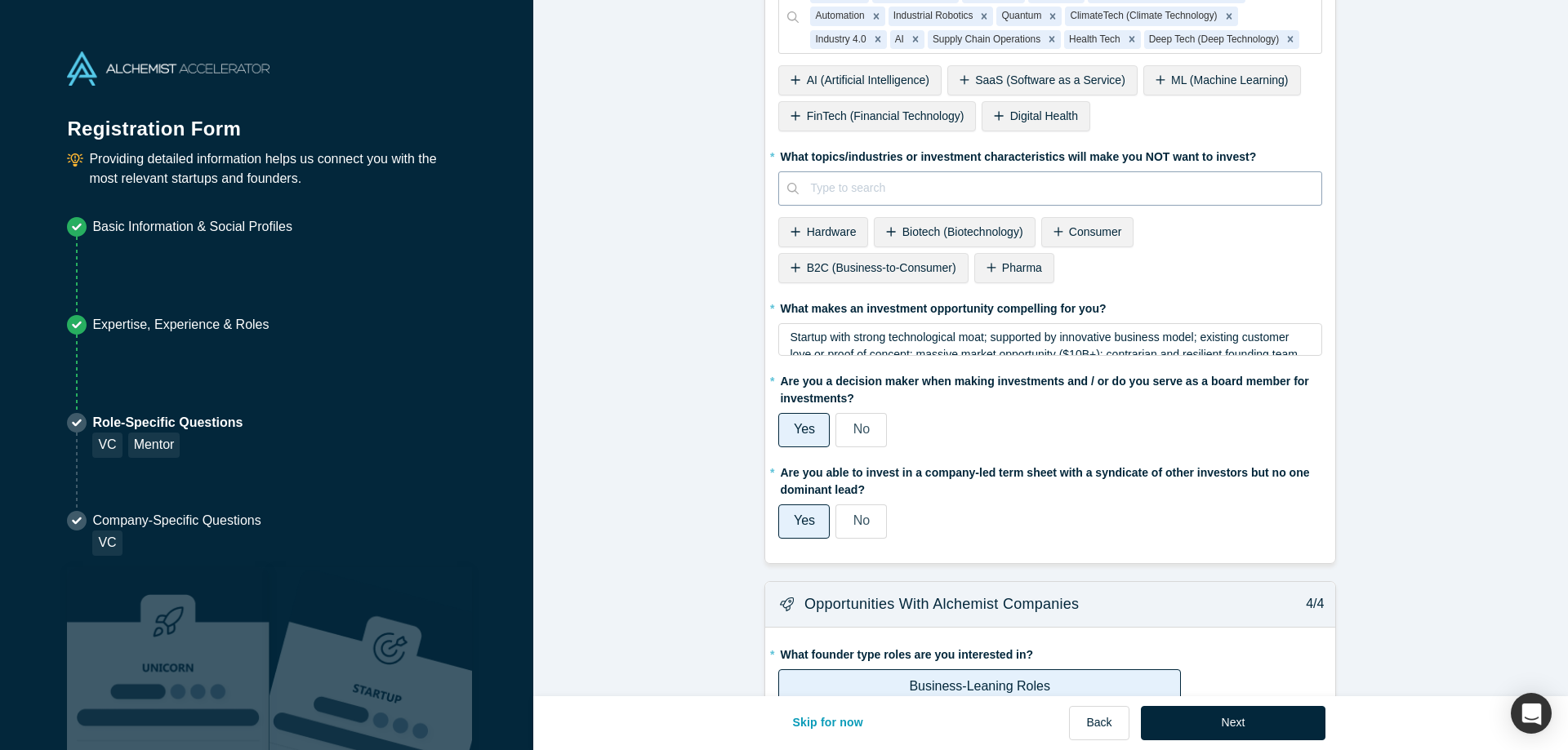
scroll to position [1241, 0]
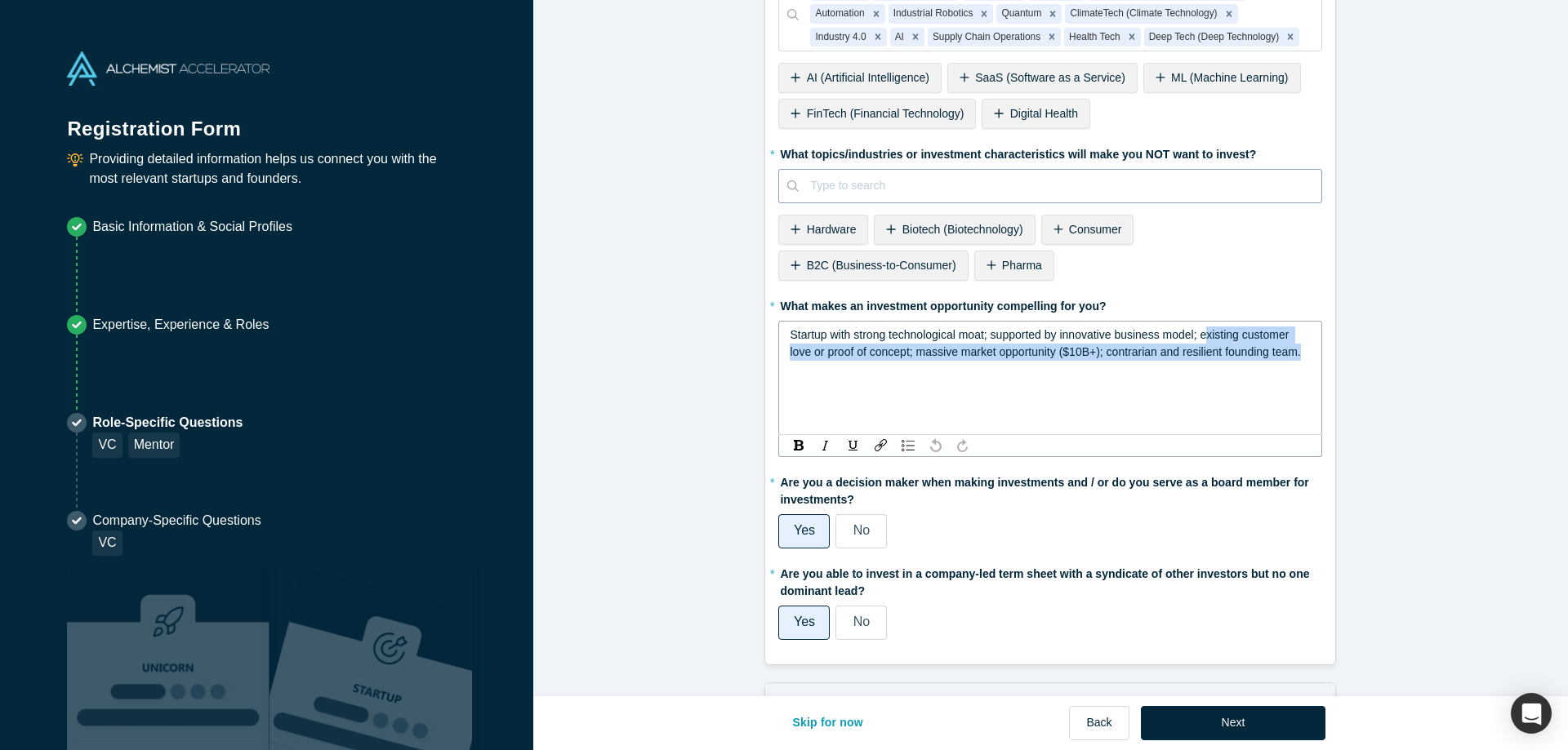
click at [1207, 334] on span "Startup with strong technological moat; supported by innovative business model;…" at bounding box center [1045, 343] width 511 height 30
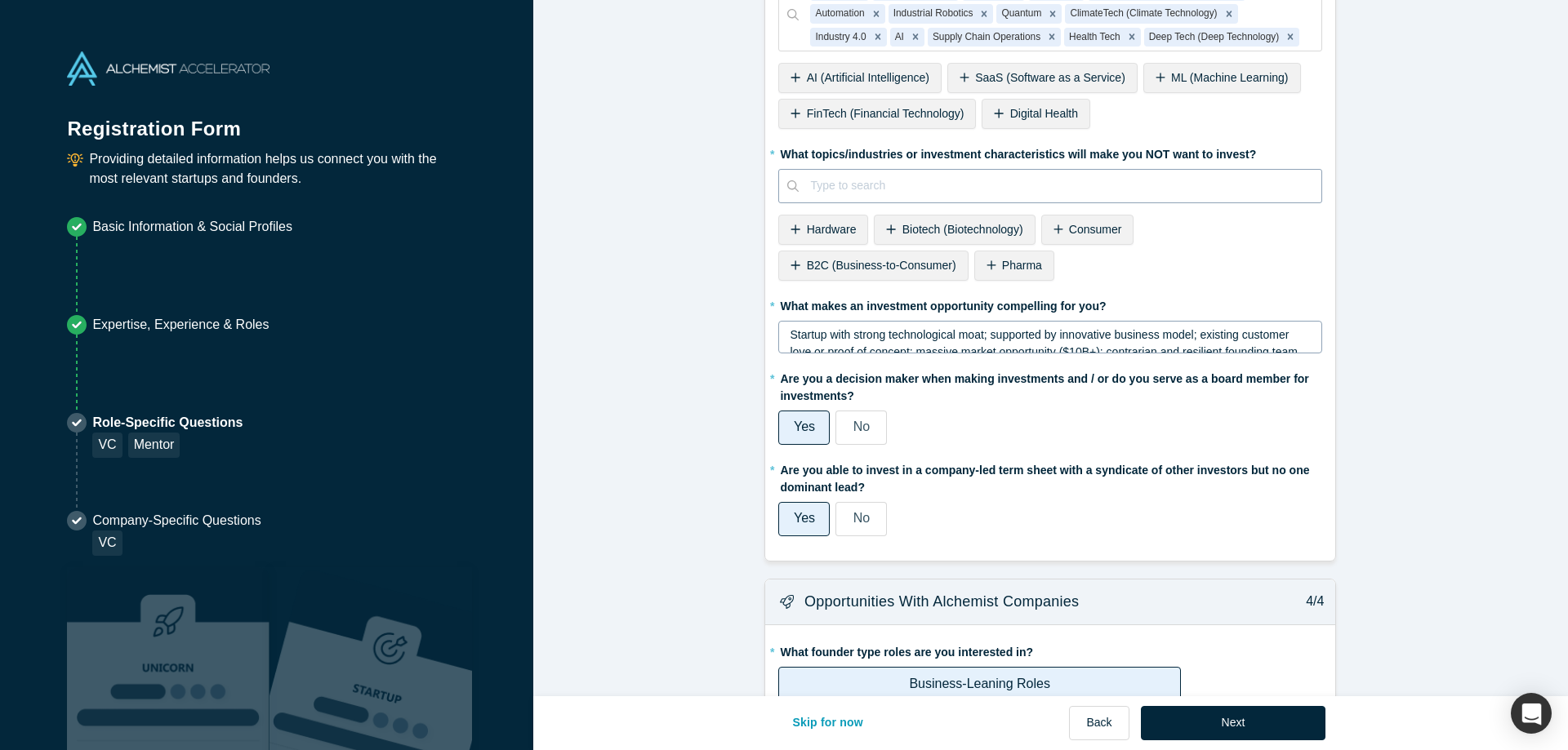
click at [1043, 354] on div "Startup with strong technological moat; supported by innovative business model;…" at bounding box center [1049, 337] width 544 height 33
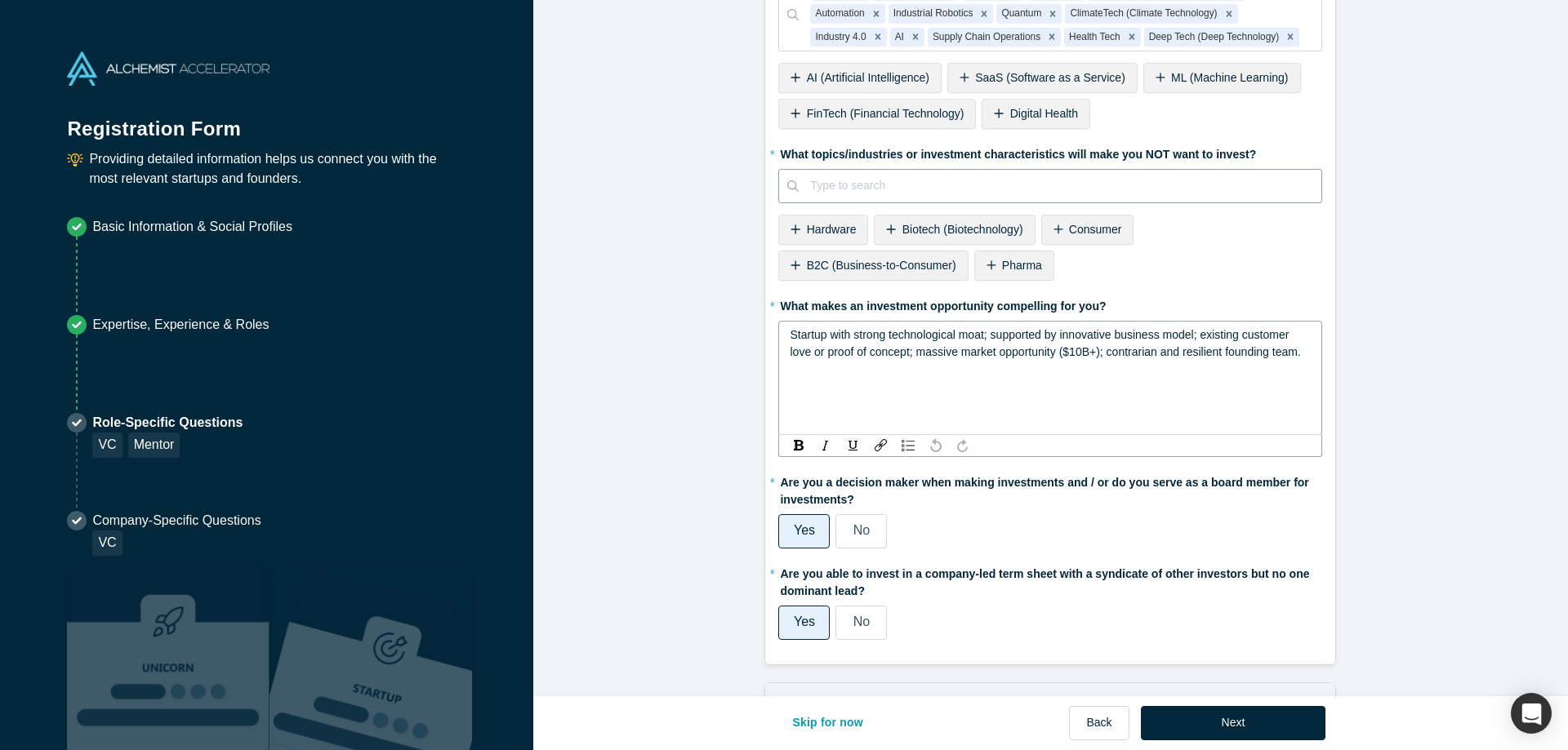
click at [914, 329] on span "Startup with strong technological moat; supported by innovative business model;…" at bounding box center [1045, 343] width 511 height 30
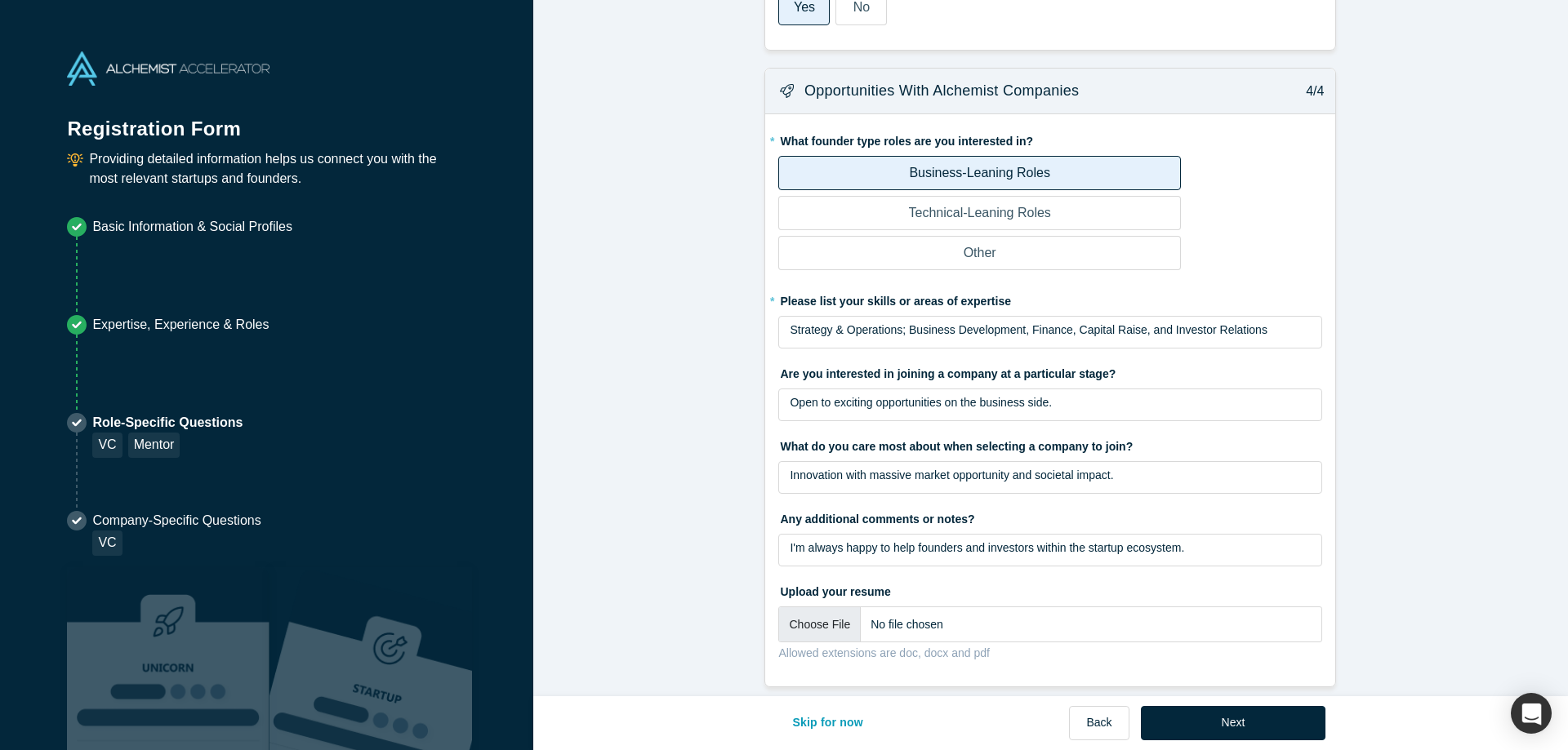
scroll to position [1862, 0]
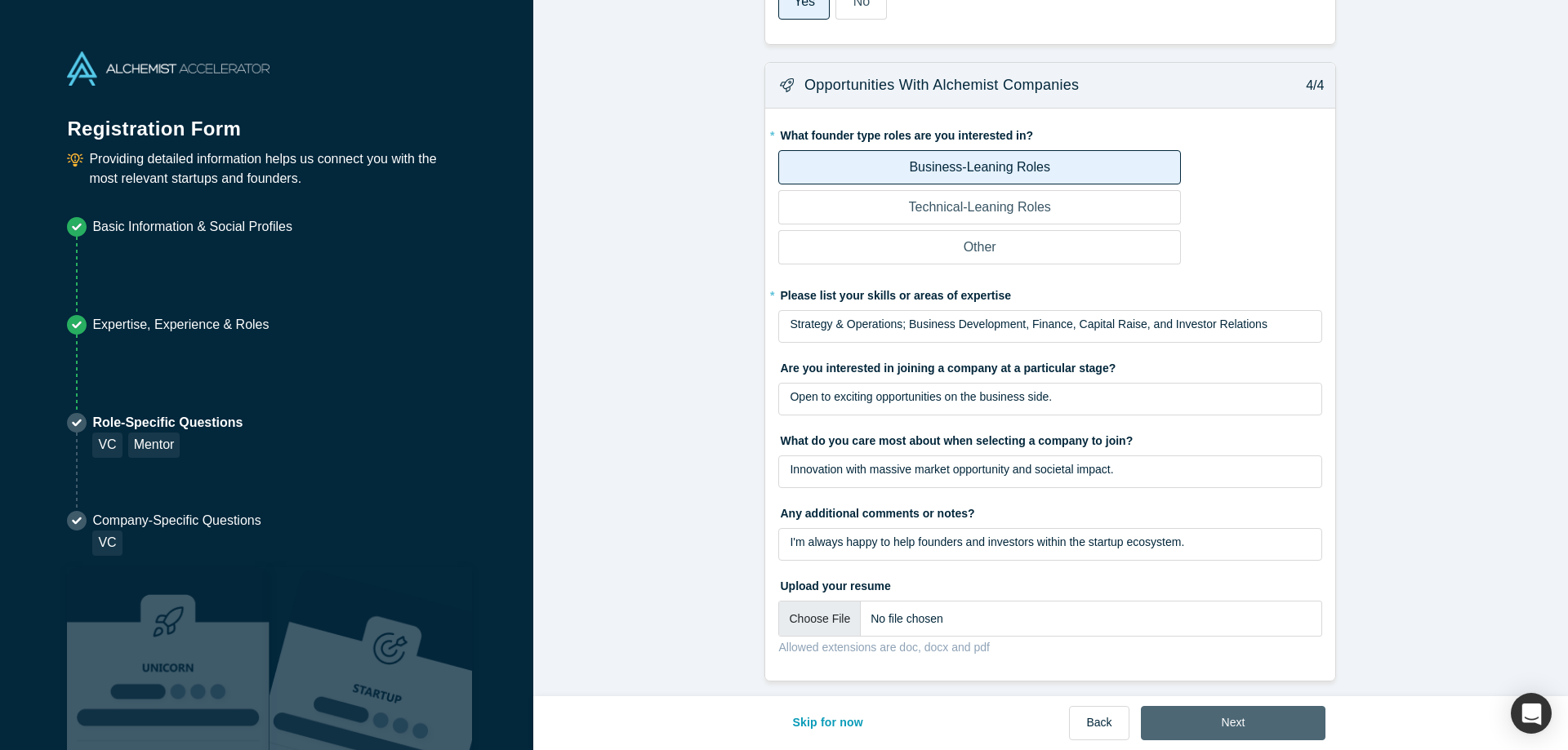
click at [1212, 721] on button "Next" at bounding box center [1234, 724] width 186 height 35
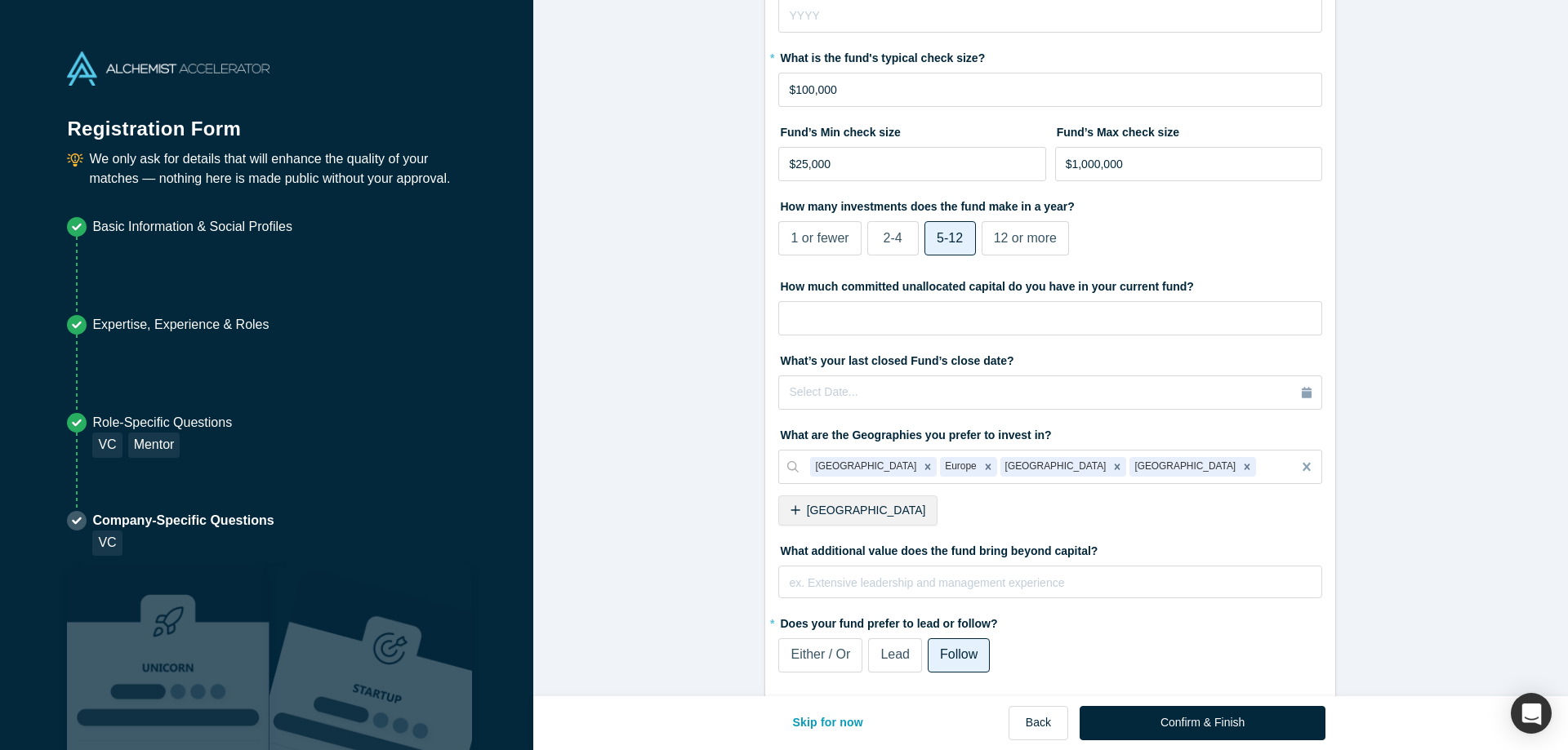
scroll to position [408, 0]
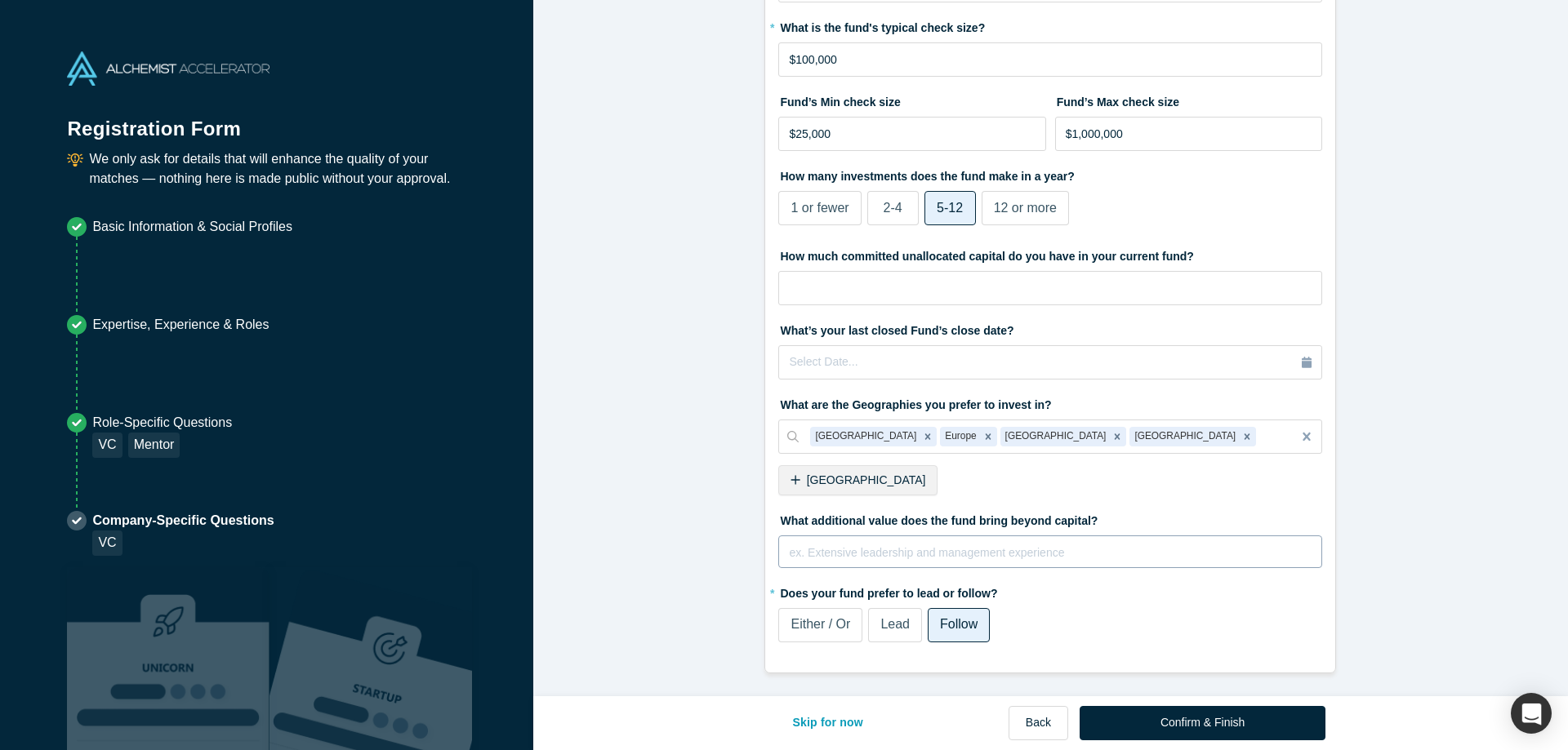
click at [960, 538] on div "ex. Extensive leadership and management experience" at bounding box center [1049, 552] width 544 height 33
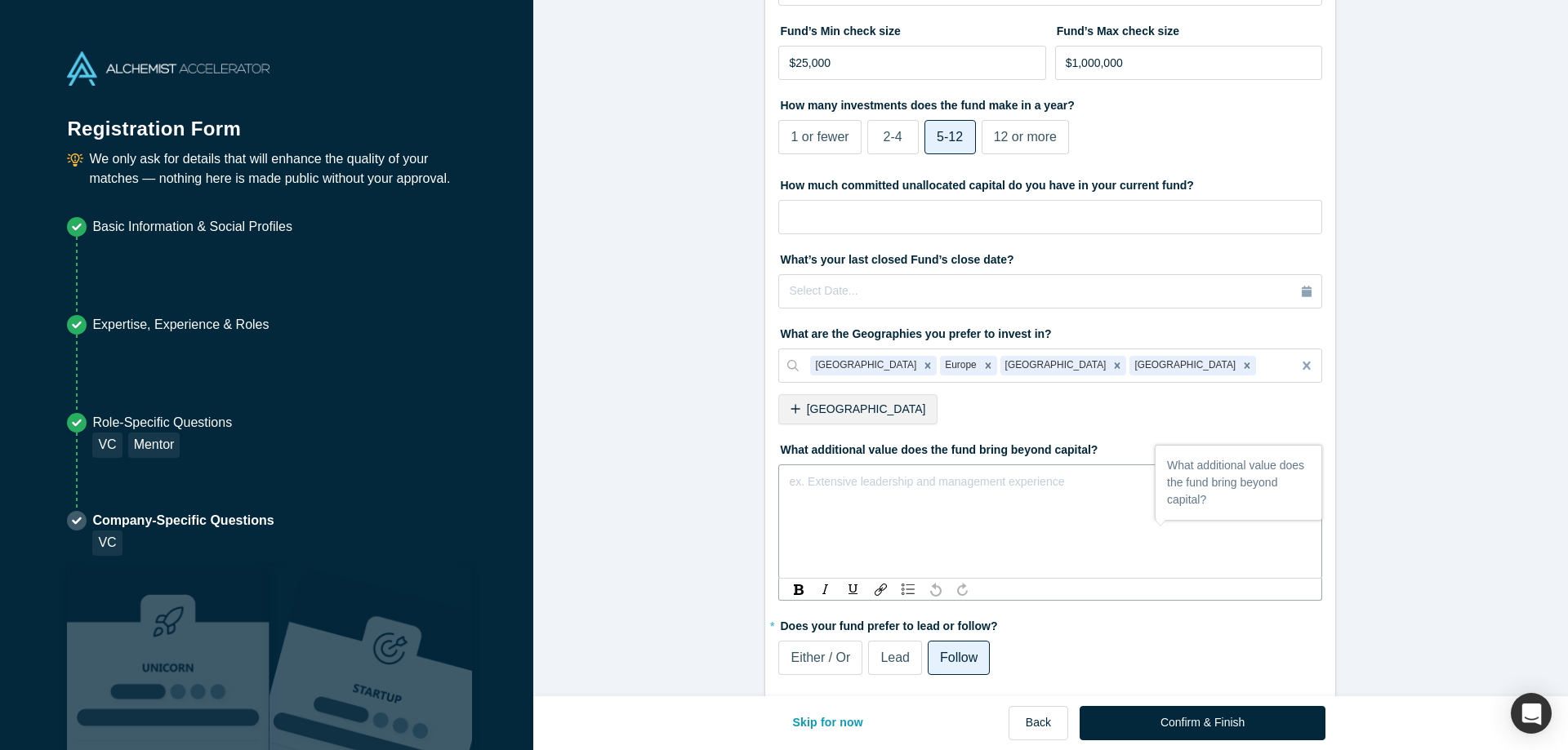
scroll to position [511, 0]
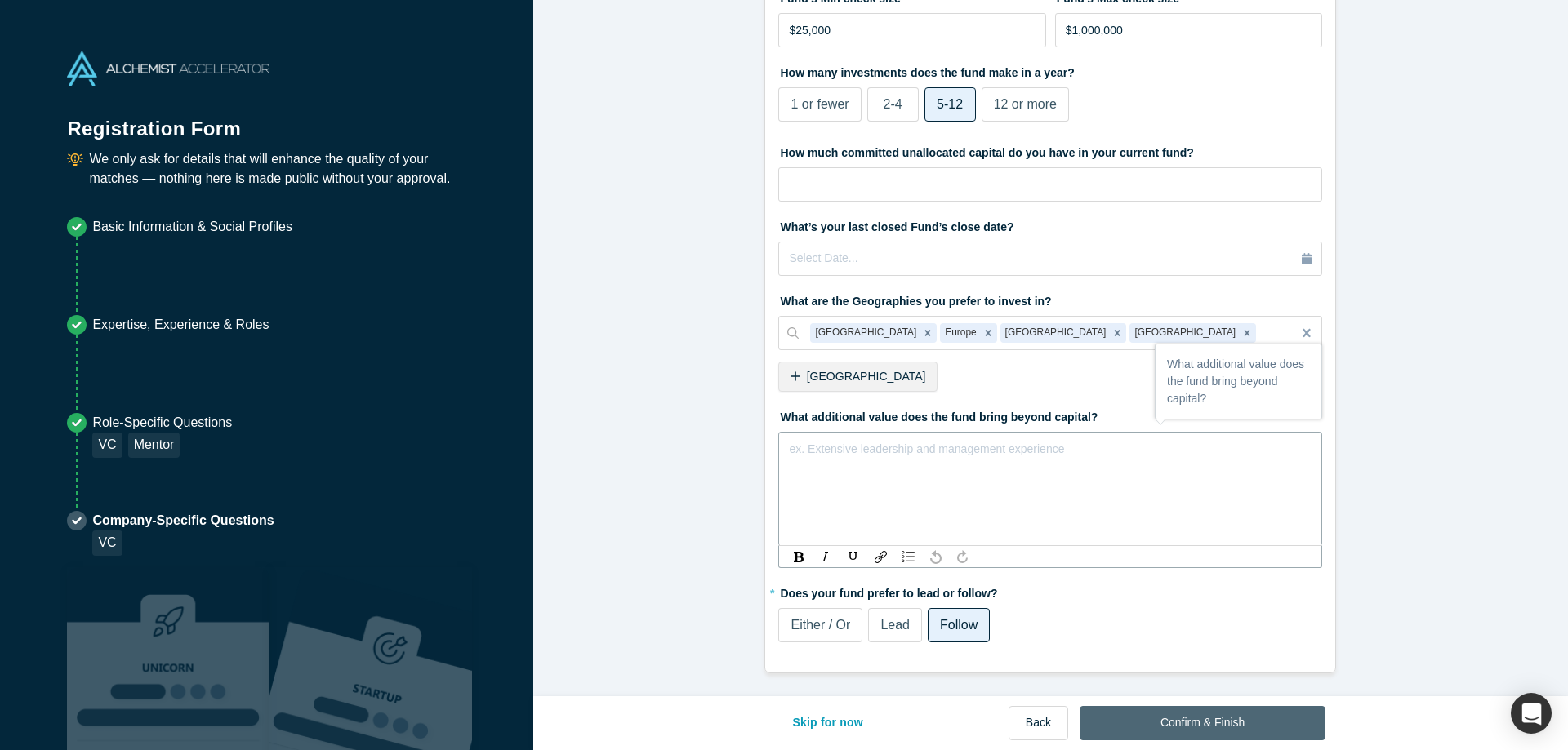
click at [1245, 723] on button "Confirm & Finish" at bounding box center [1202, 724] width 245 height 35
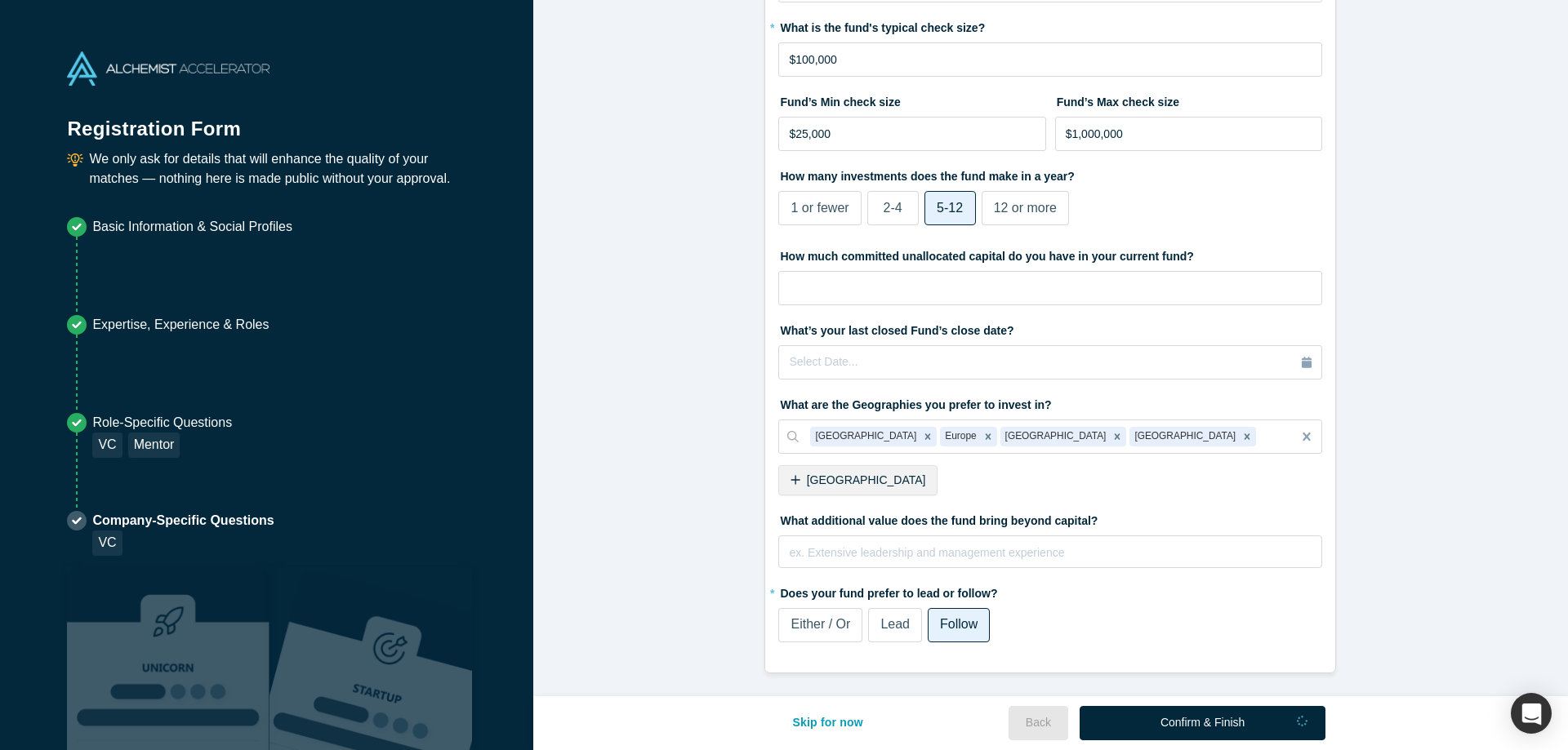
scroll to position [408, 0]
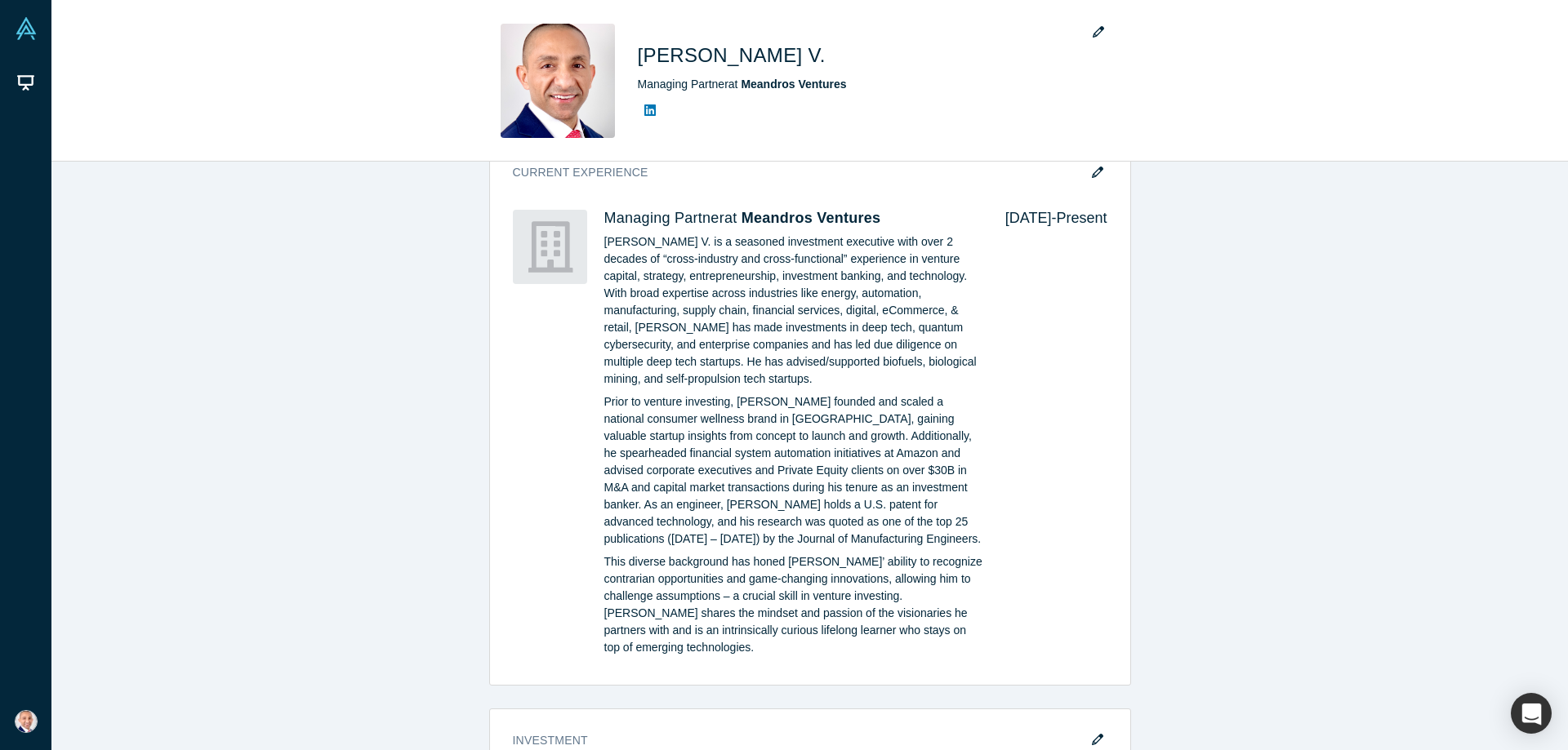
scroll to position [569, 0]
